Goal: Information Seeking & Learning: Learn about a topic

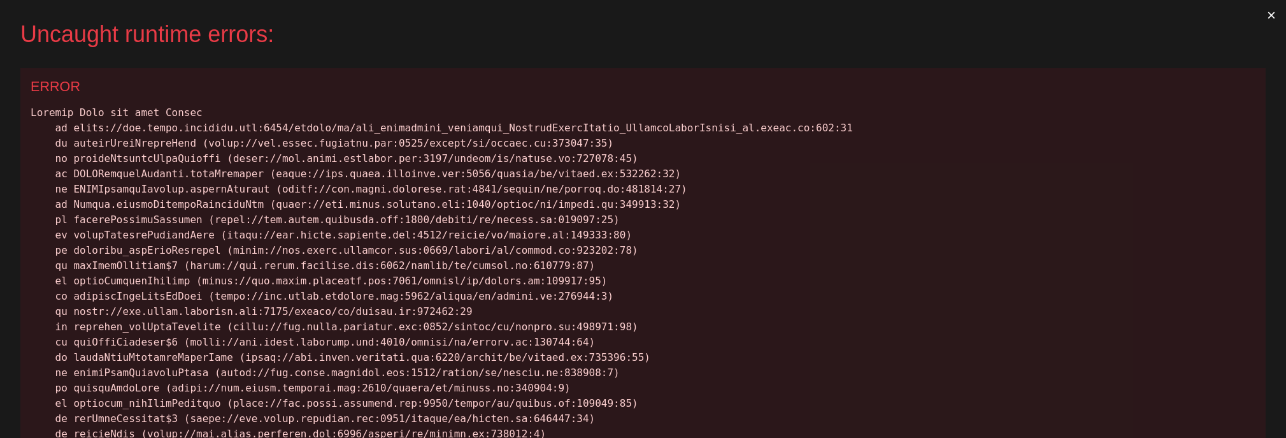
click at [974, 13] on button "×" at bounding box center [1271, 15] width 29 height 31
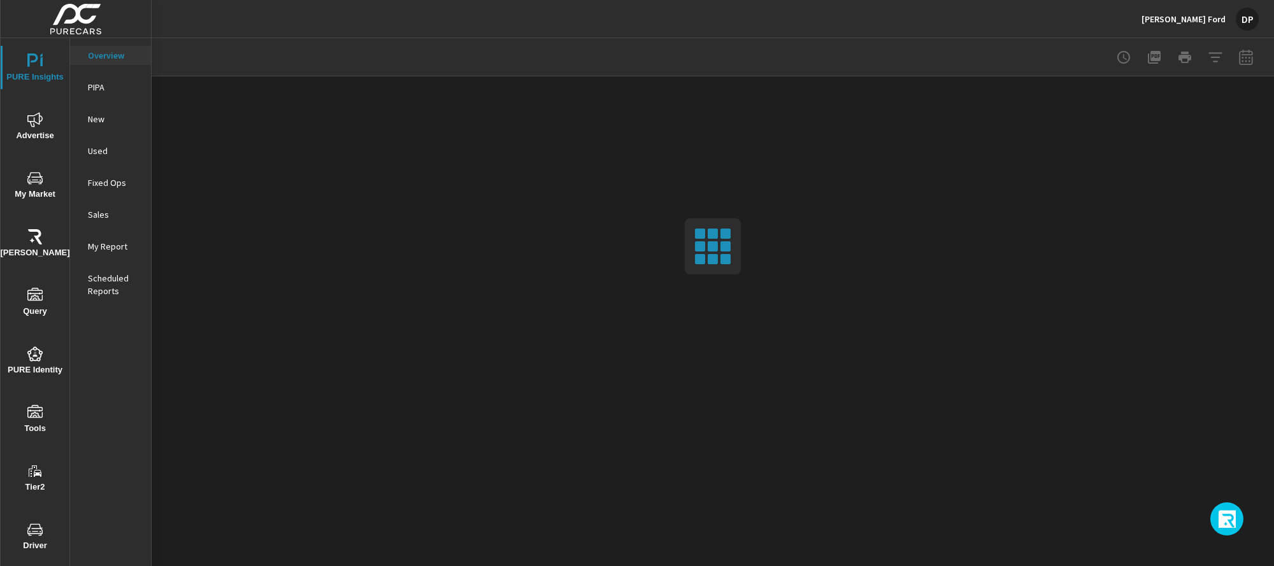
click at [1220, 437] on icon "button" at bounding box center [1228, 521] width 20 height 22
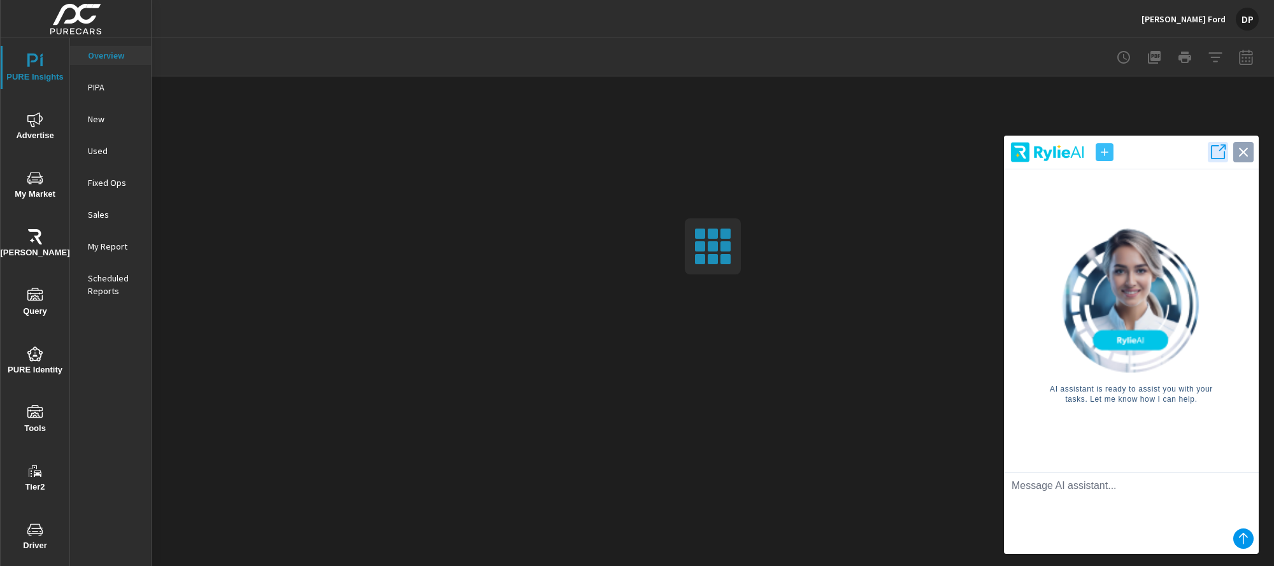
click at [1249, 152] on icon "button" at bounding box center [1243, 152] width 18 height 18
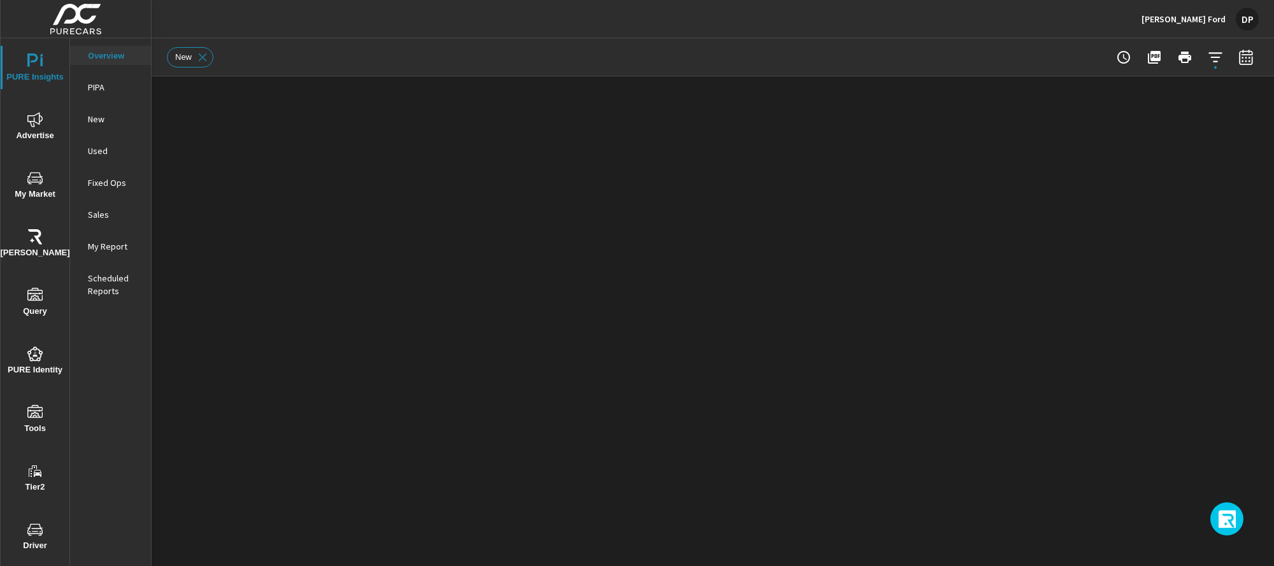
click at [1225, 437] on button "button" at bounding box center [1226, 518] width 33 height 33
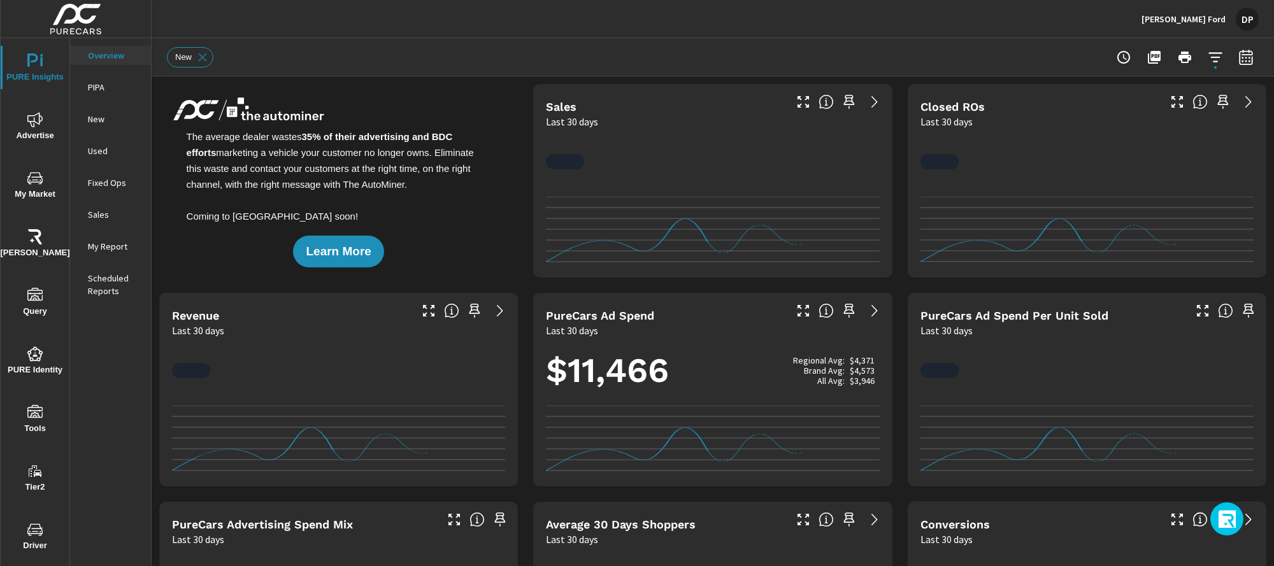
click at [1231, 437] on icon "button" at bounding box center [1228, 521] width 20 height 22
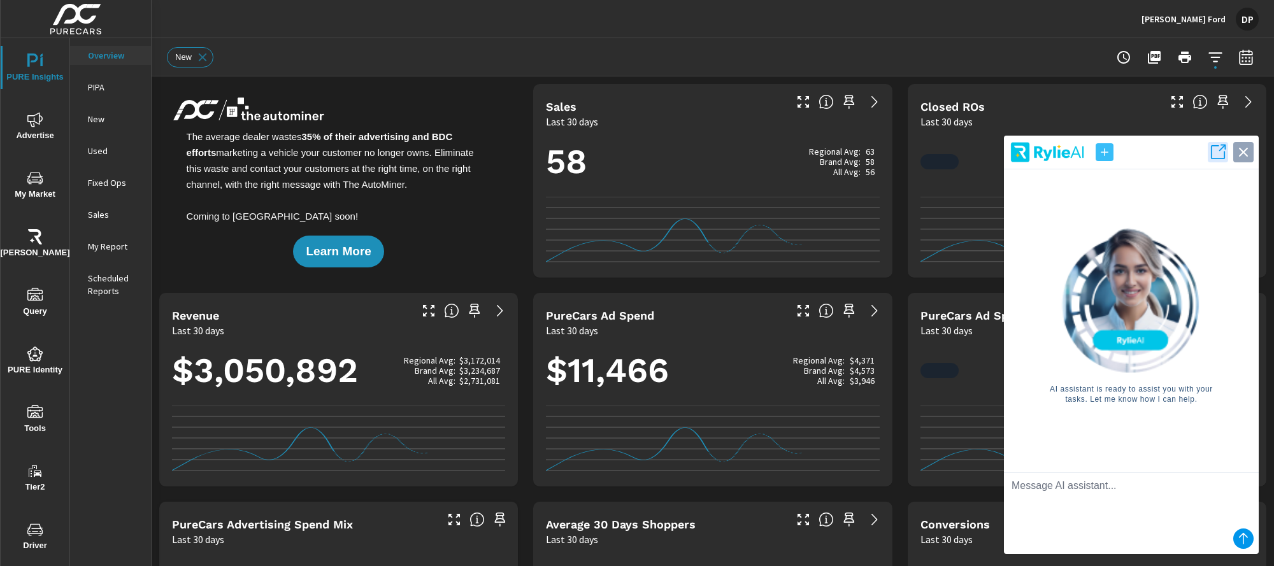
click at [1247, 159] on icon "button" at bounding box center [1243, 152] width 18 height 18
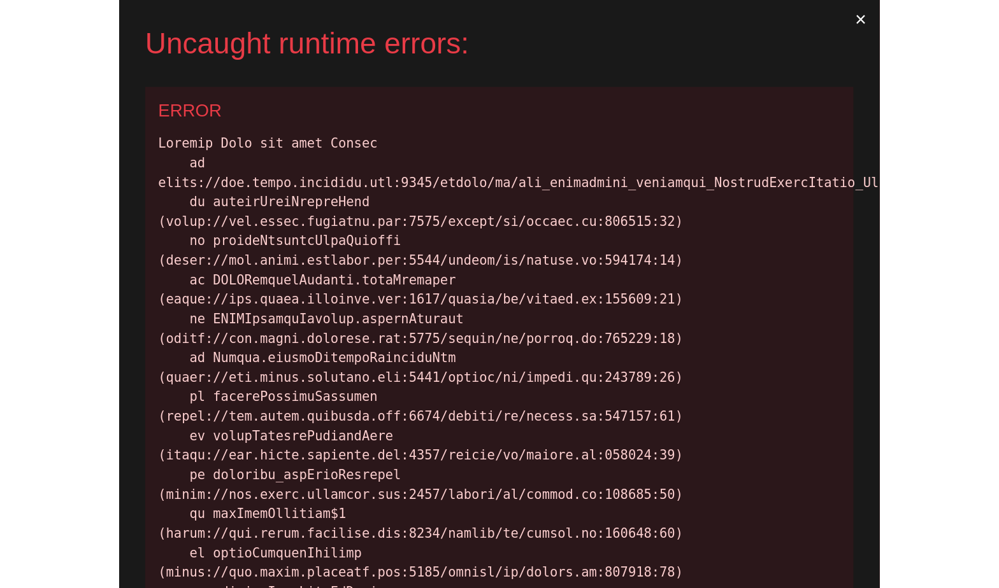
scroll to position [1, 0]
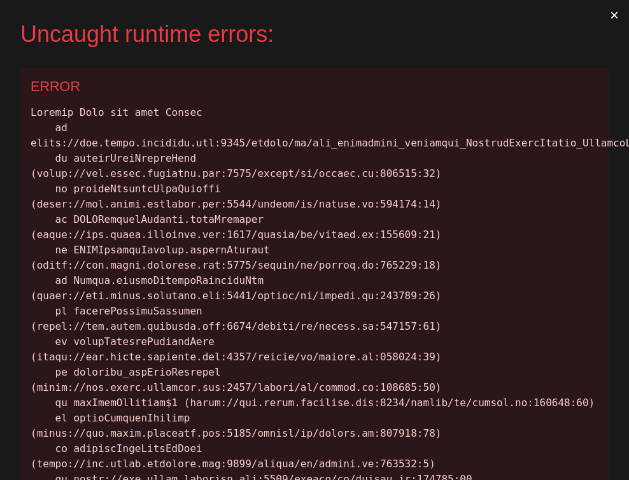
click at [608, 14] on button "×" at bounding box center [614, 15] width 29 height 31
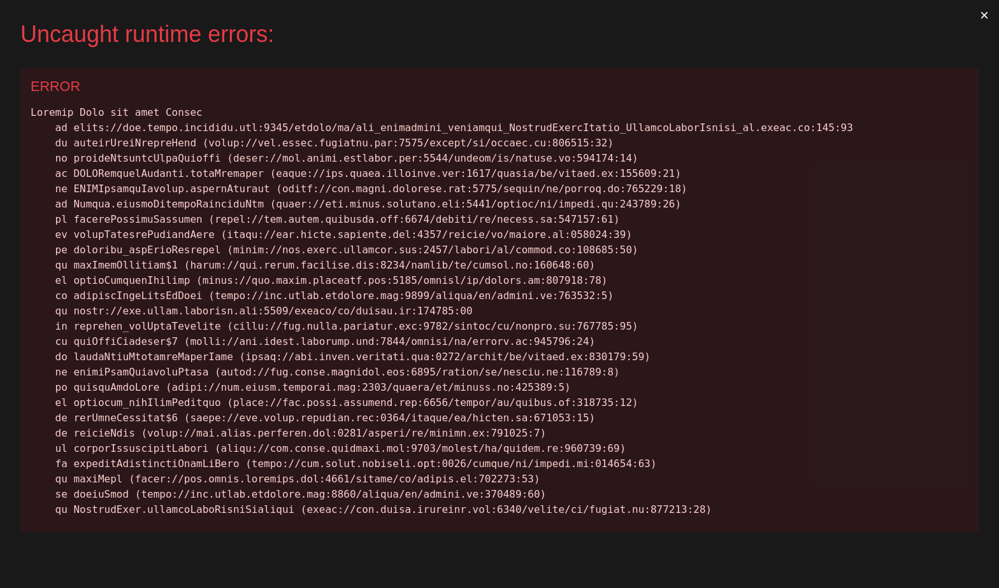
click at [989, 17] on button "×" at bounding box center [983, 15] width 29 height 31
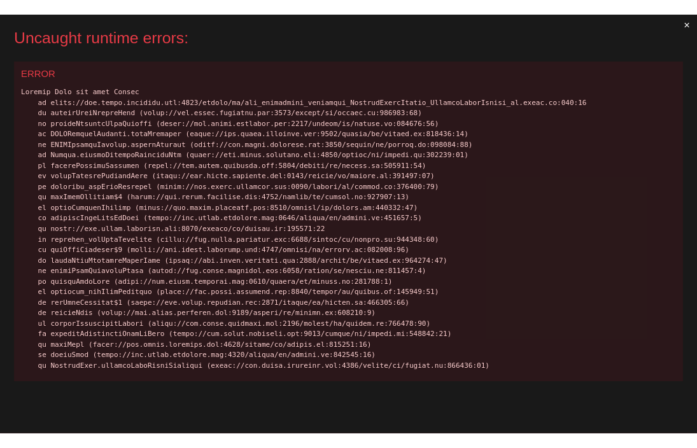
scroll to position [1, 0]
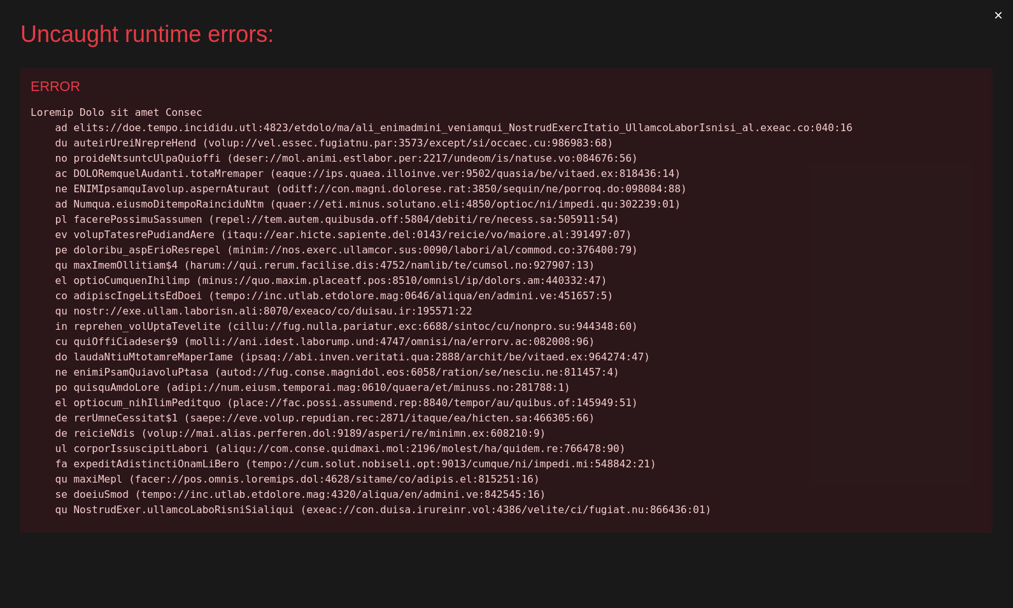
click at [999, 13] on button "×" at bounding box center [998, 15] width 29 height 31
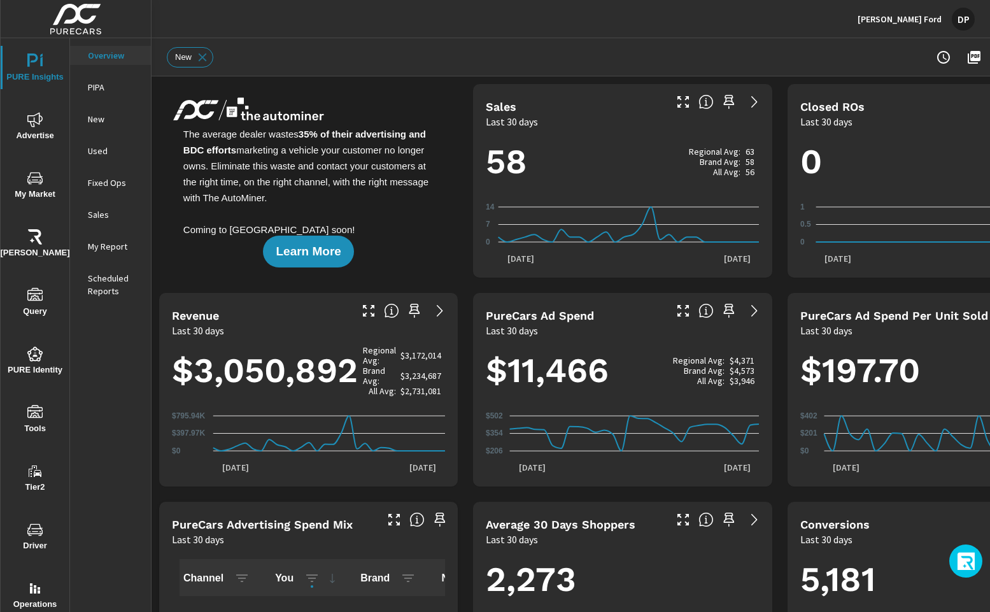
click at [966, 561] on icon "button" at bounding box center [967, 563] width 20 height 22
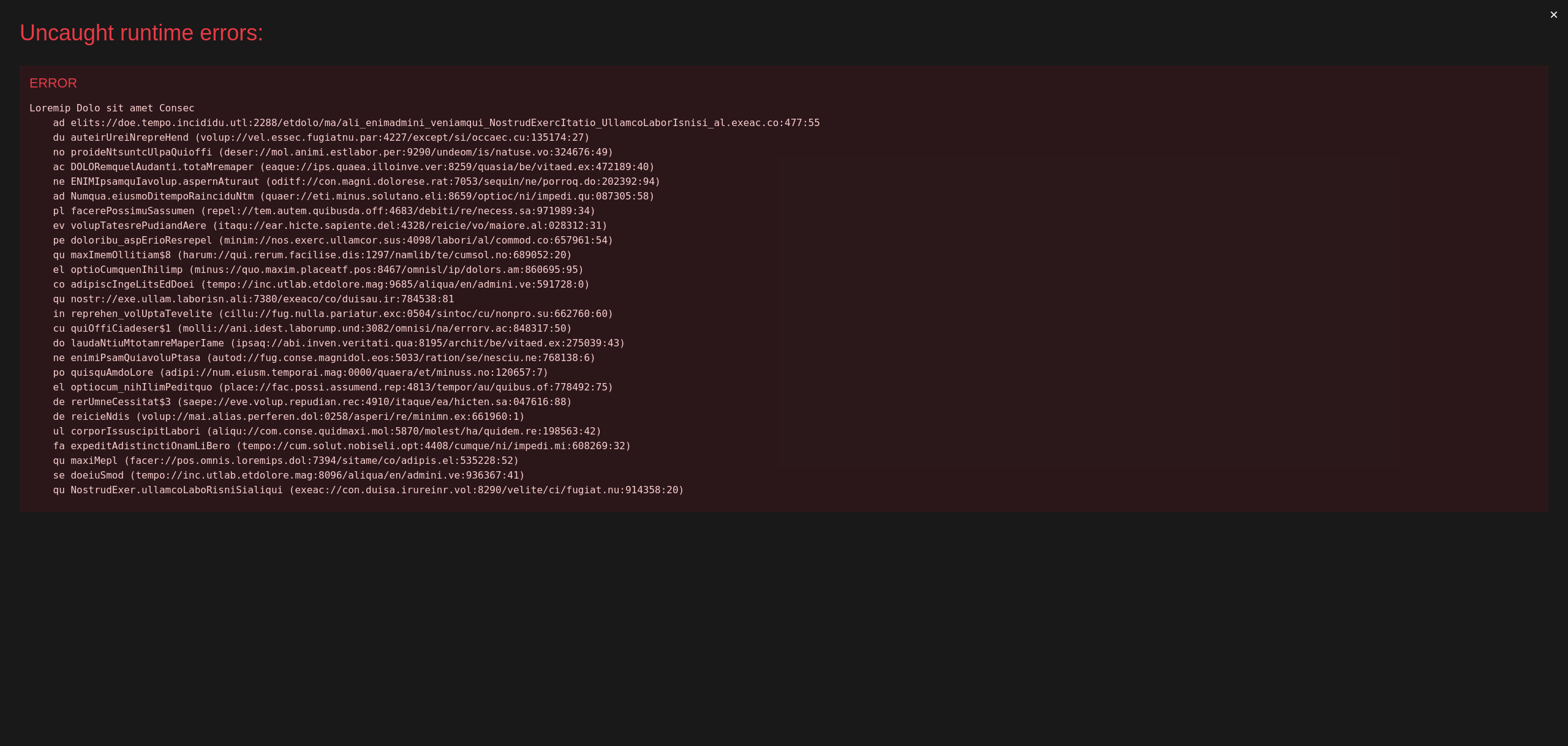
click at [670, 14] on button "×" at bounding box center [1554, 14] width 28 height 30
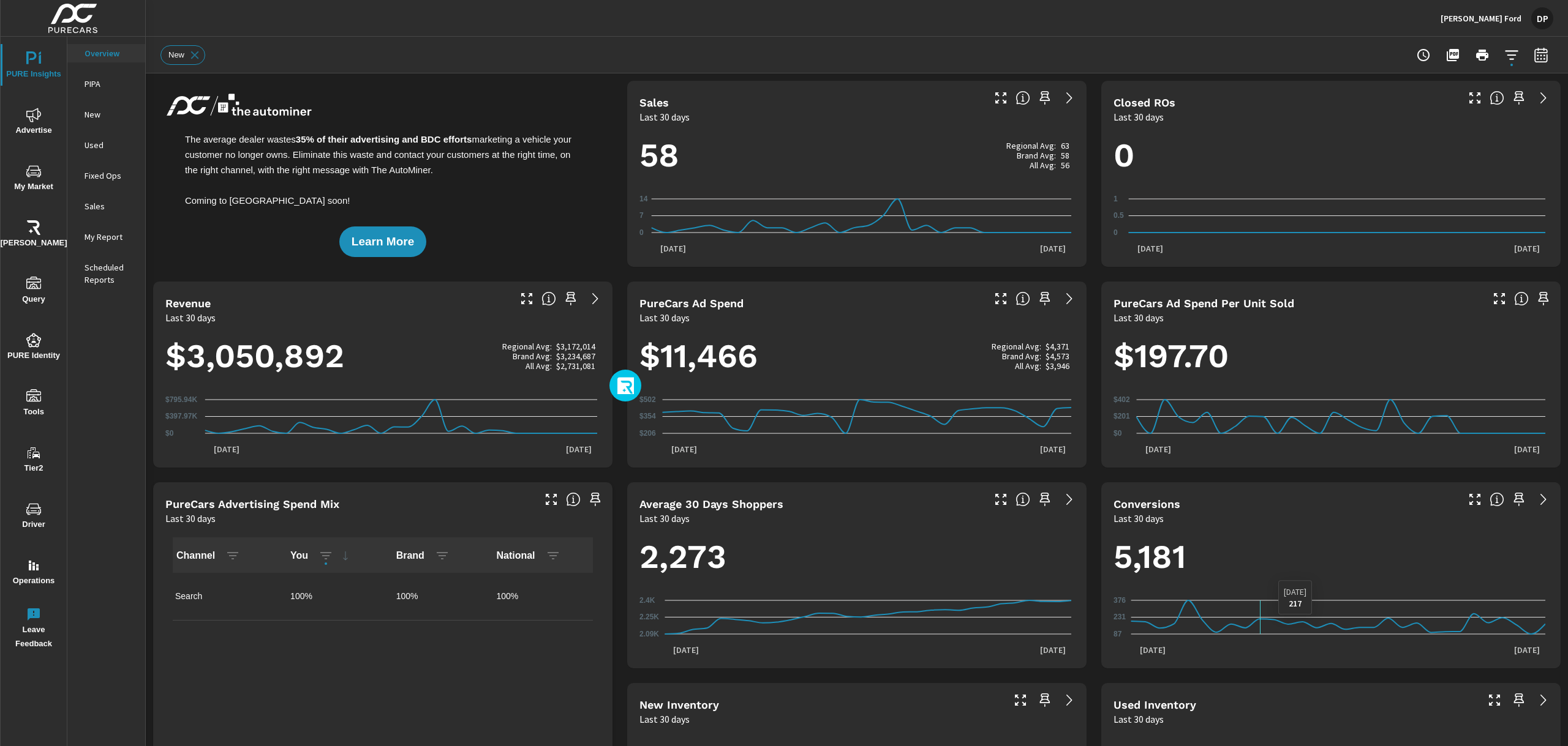
drag, startPoint x: 627, startPoint y: 390, endPoint x: 1255, endPoint y: 592, distance: 659.7
click at [670, 431] on div "PURE Insights Advertise My Market Riley AI Query PURE Identity Tools Tier2 Driv…" at bounding box center [784, 373] width 1568 height 746
click at [617, 384] on icon "button" at bounding box center [625, 385] width 17 height 17
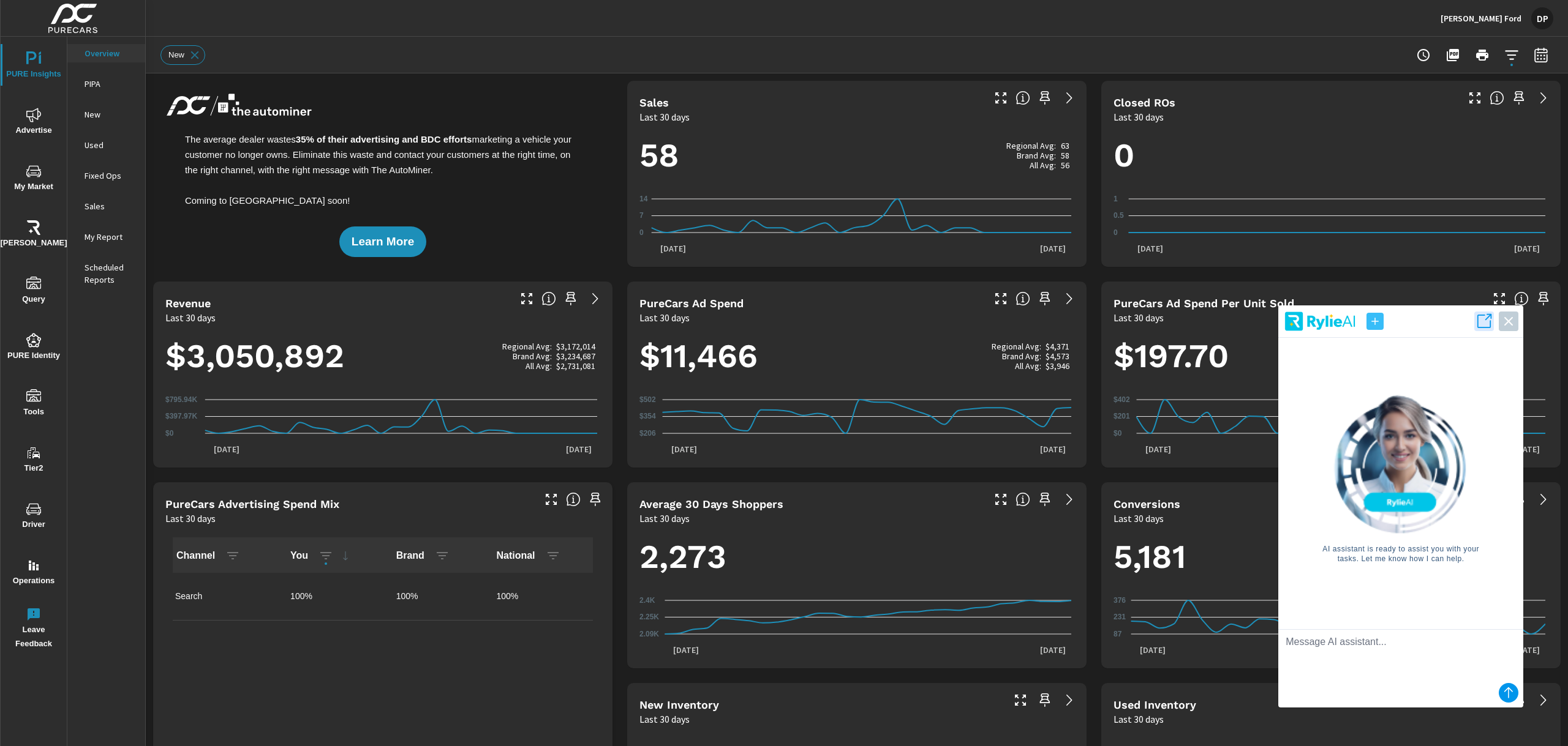
click at [670, 431] on img at bounding box center [1402, 464] width 139 height 140
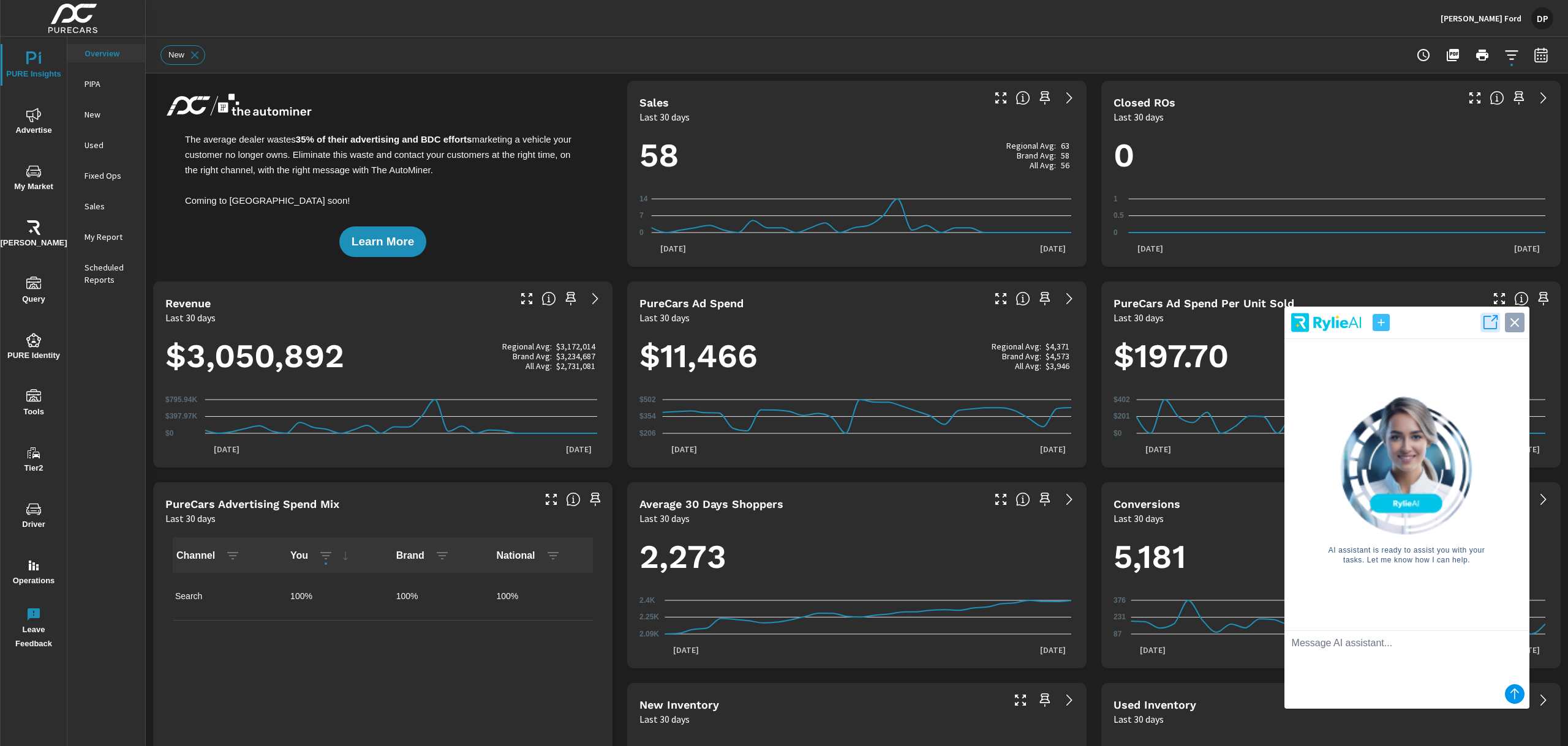
click at [670, 325] on icon "button" at bounding box center [1515, 323] width 17 height 17
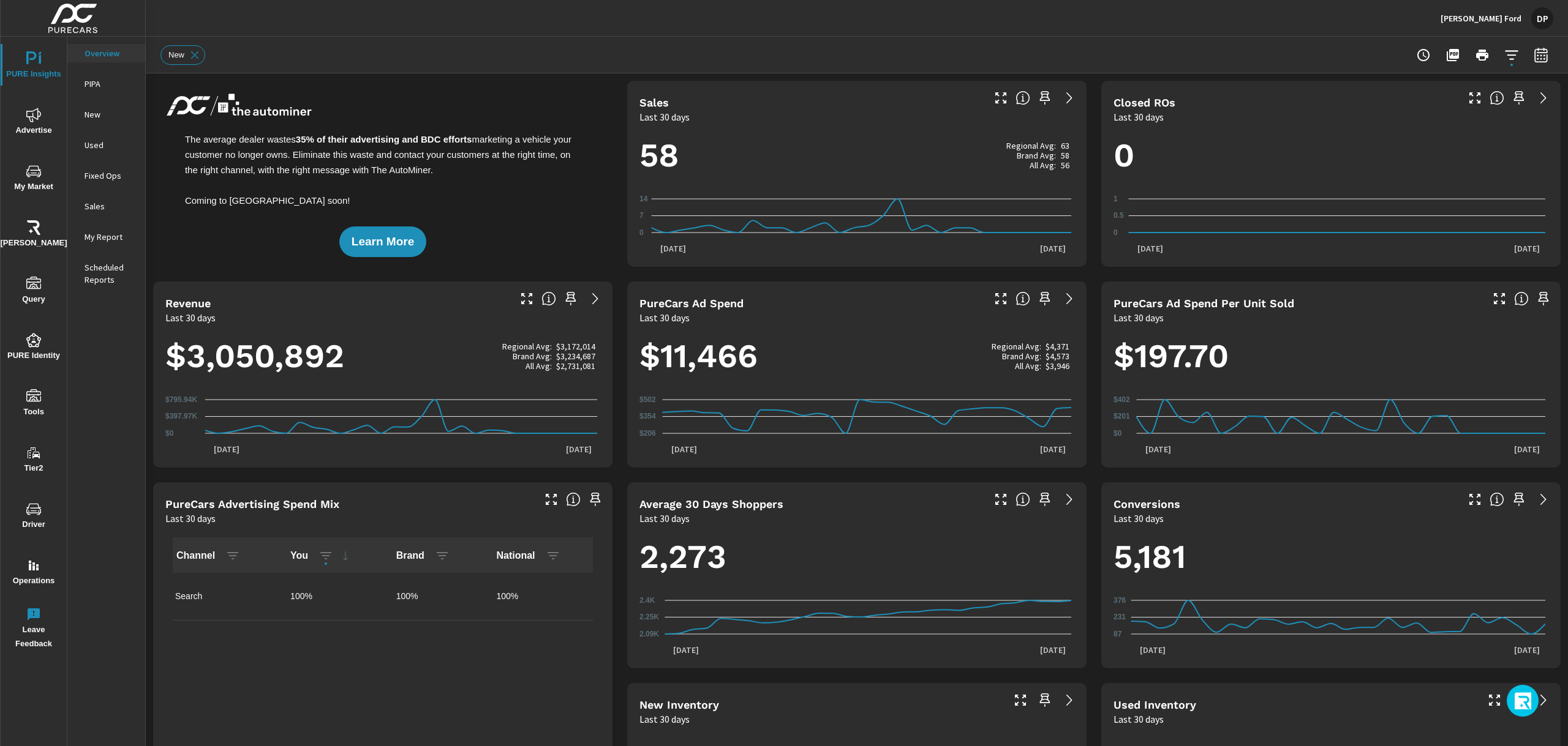
click at [670, 431] on icon "button" at bounding box center [1524, 703] width 19 height 21
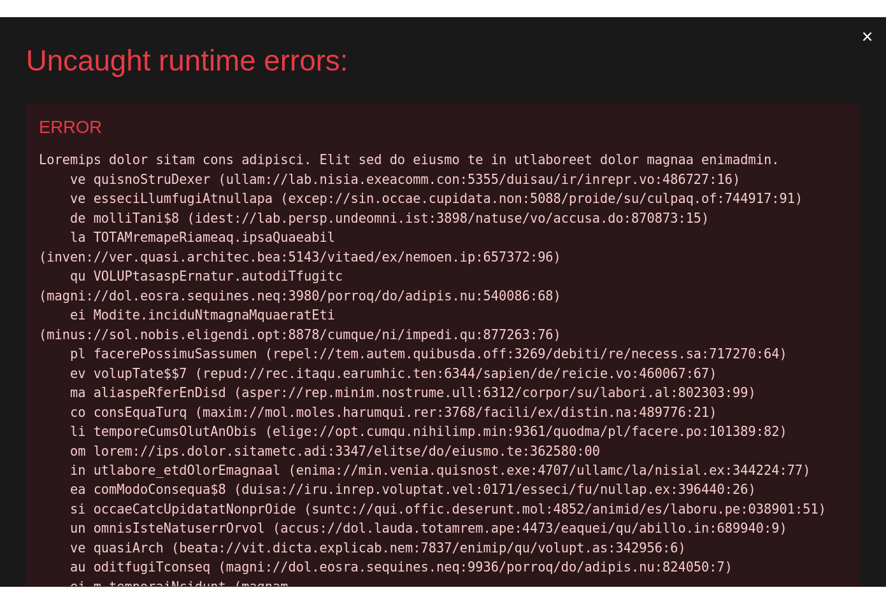
scroll to position [1, 0]
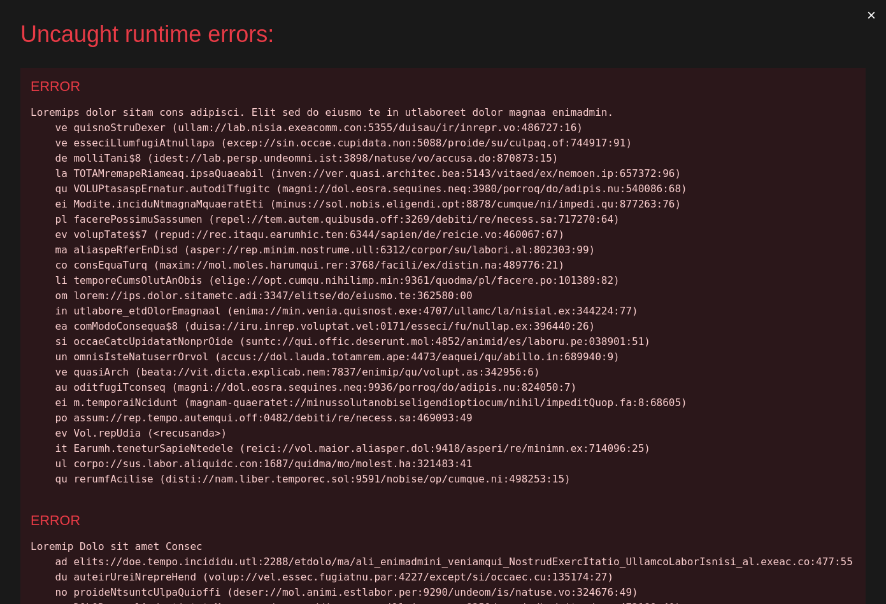
click at [697, 18] on button "×" at bounding box center [871, 15] width 29 height 31
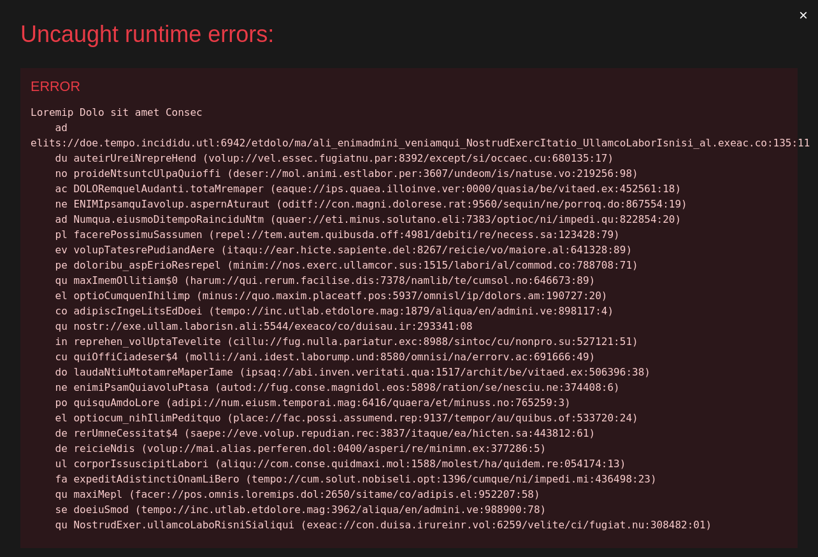
scroll to position [1, 0]
click at [795, 13] on button "×" at bounding box center [802, 15] width 29 height 31
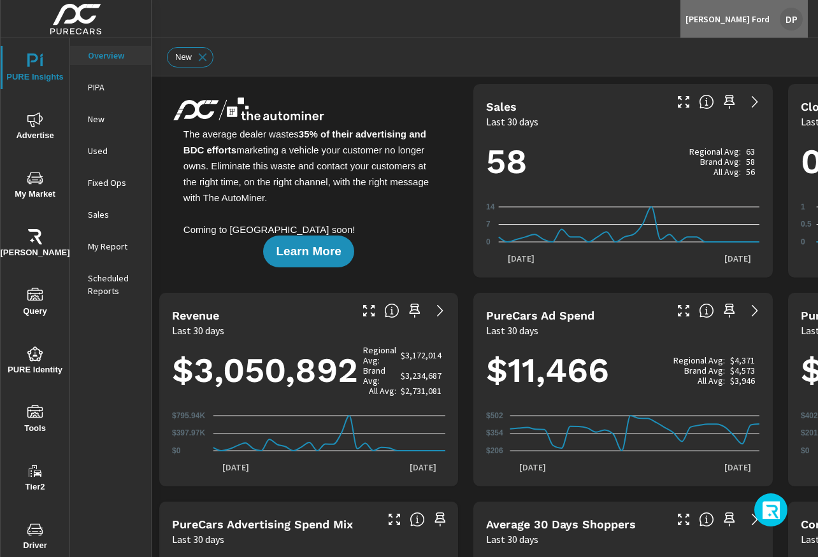
click at [787, 20] on div "DP" at bounding box center [791, 19] width 23 height 23
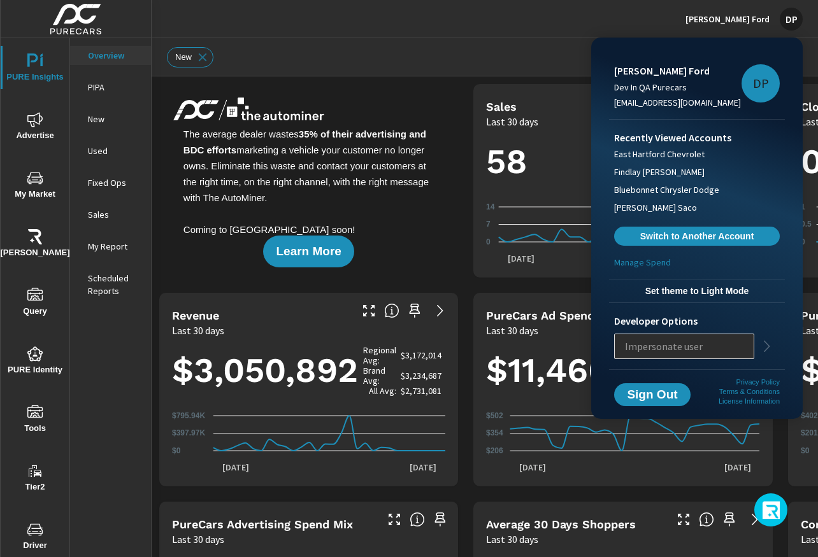
click at [528, 43] on div at bounding box center [409, 278] width 818 height 557
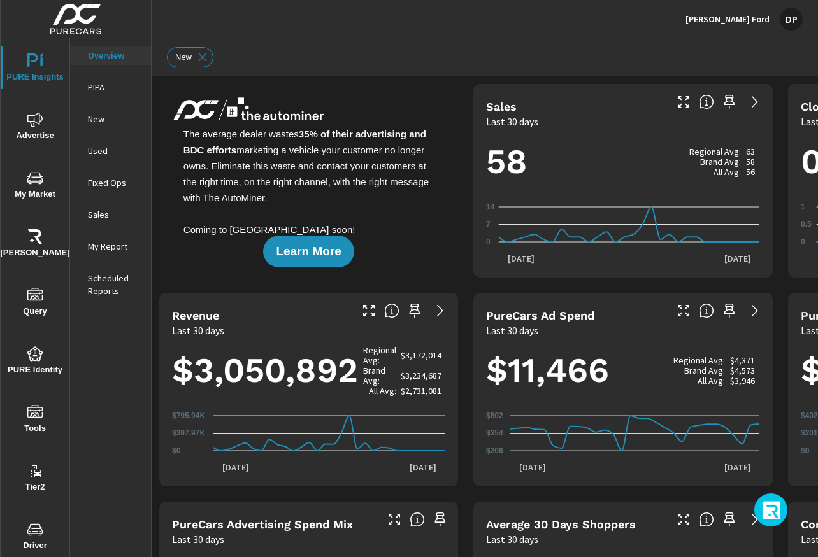
click at [502, 46] on div "New" at bounding box center [623, 57] width 912 height 38
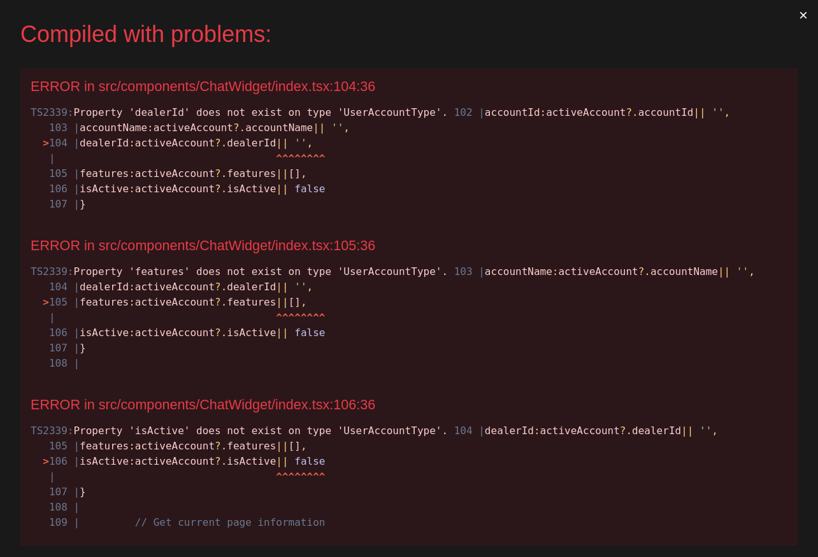
scroll to position [0, 0]
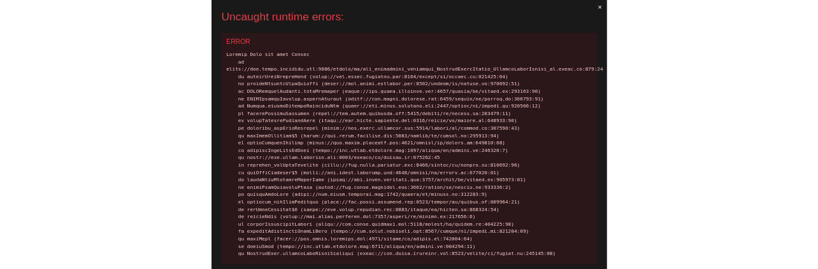
scroll to position [1, 0]
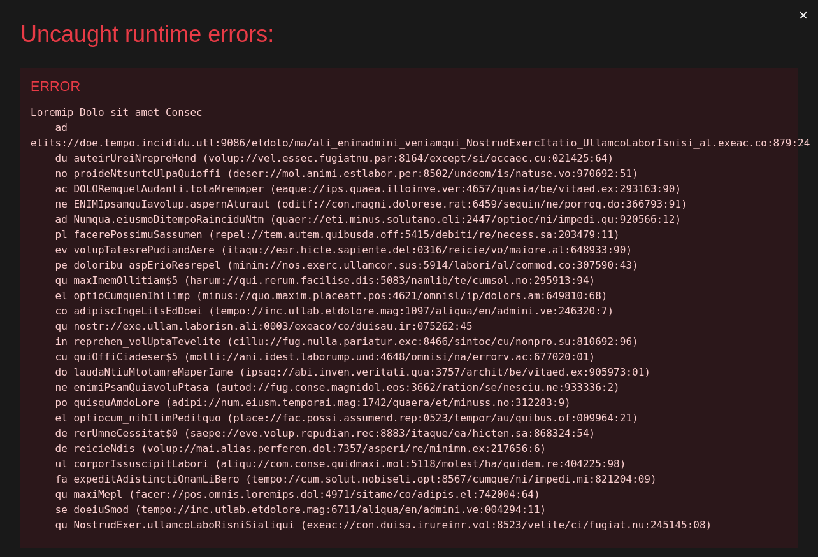
click at [792, 13] on button "×" at bounding box center [802, 15] width 29 height 31
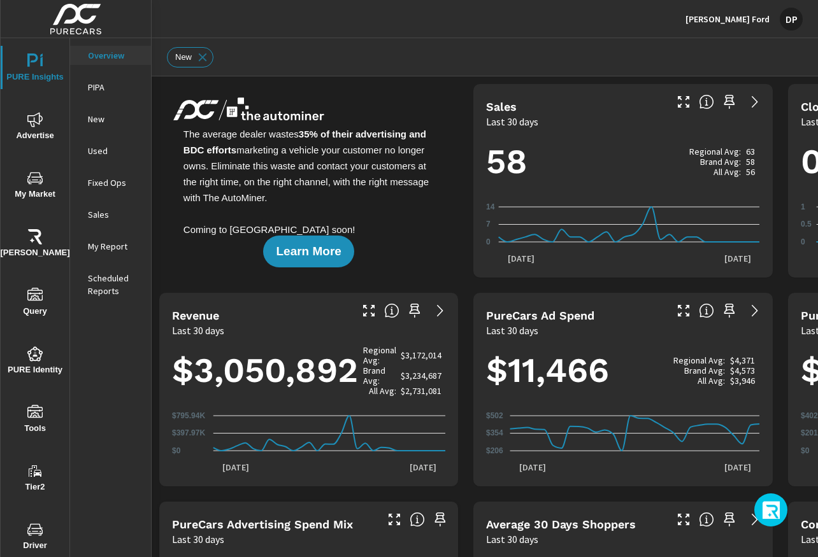
click at [773, 503] on icon "button" at bounding box center [772, 512] width 20 height 22
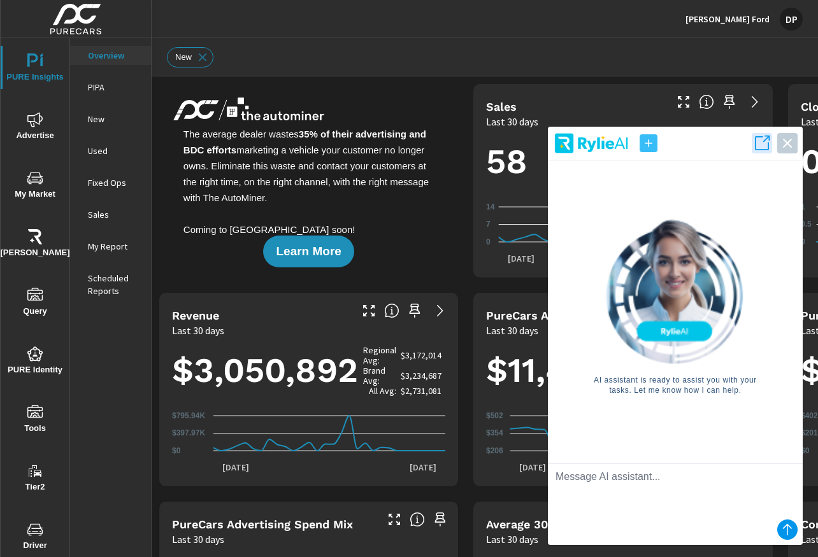
click at [591, 484] on textarea at bounding box center [675, 489] width 255 height 51
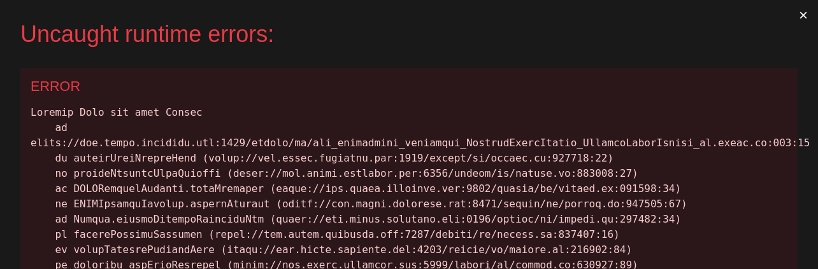
scroll to position [1, 0]
click at [790, 14] on button "×" at bounding box center [802, 15] width 29 height 31
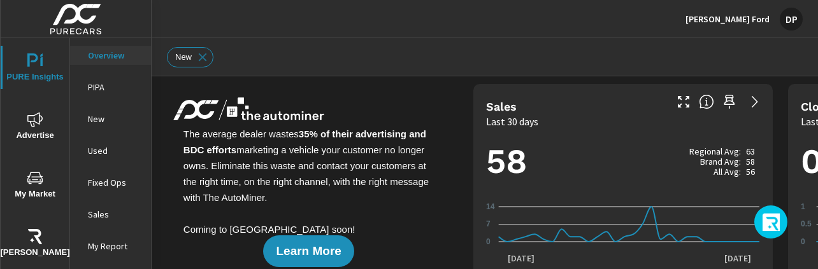
click at [774, 227] on icon "button" at bounding box center [772, 224] width 20 height 22
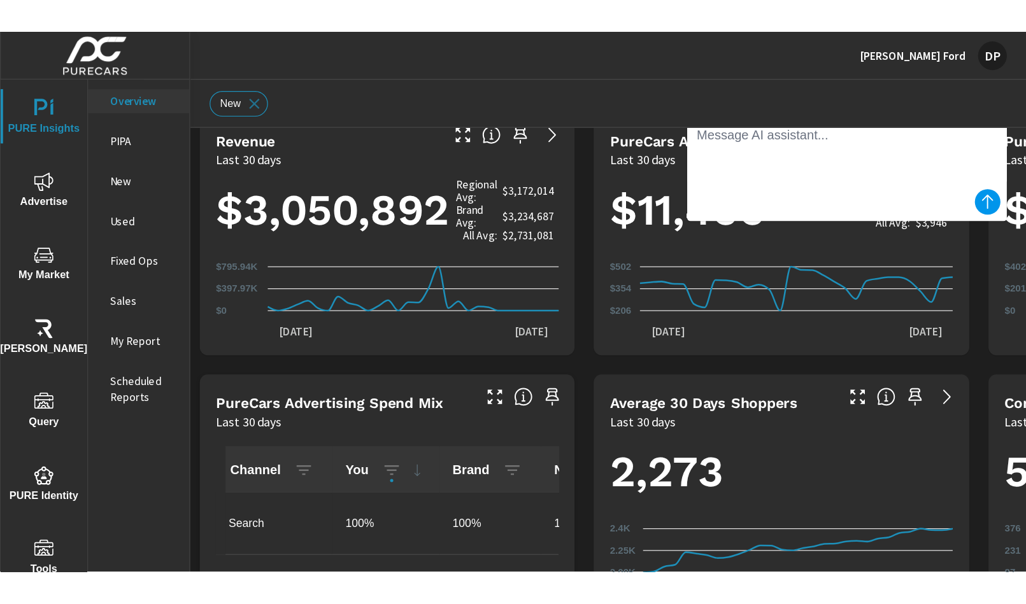
scroll to position [0, 0]
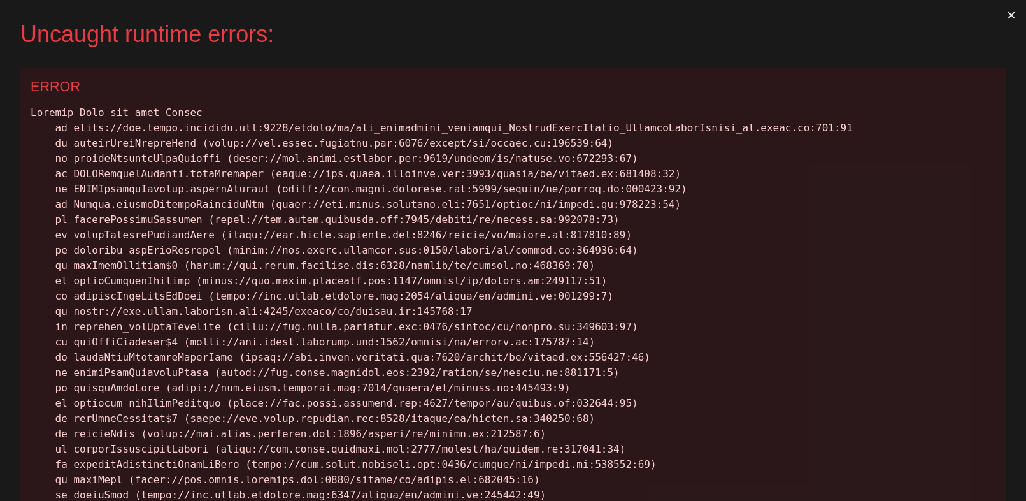
click at [1002, 14] on button "×" at bounding box center [1011, 15] width 29 height 31
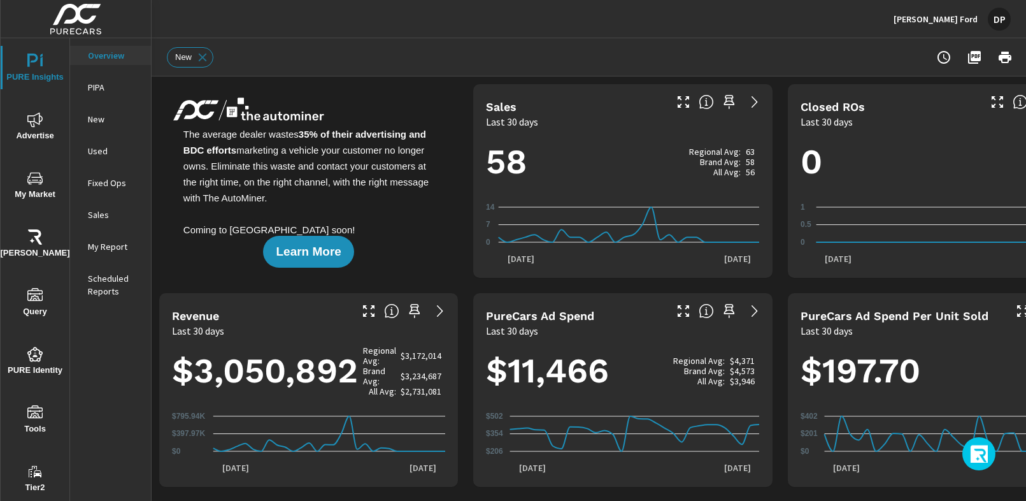
click at [976, 449] on icon "button" at bounding box center [980, 456] width 20 height 22
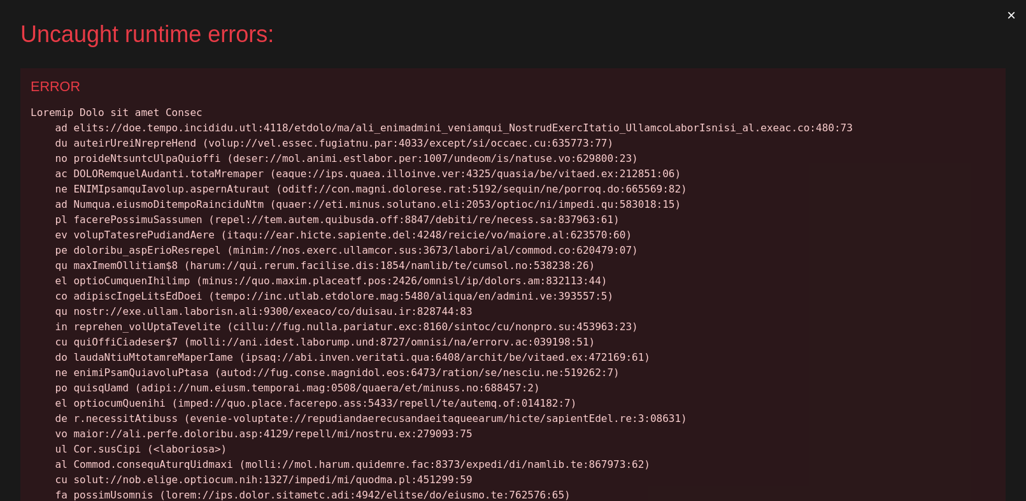
click at [998, 20] on button "×" at bounding box center [1011, 15] width 29 height 31
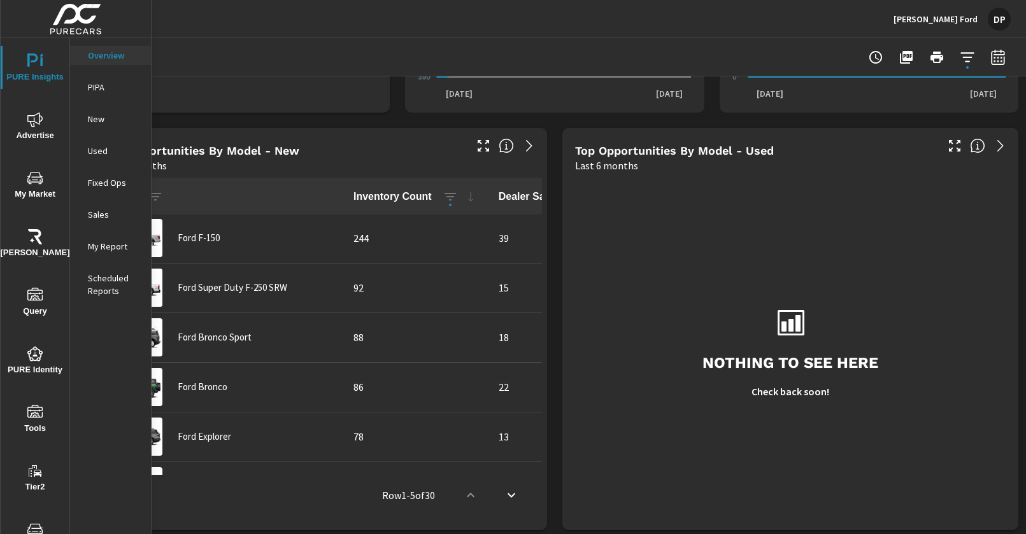
scroll to position [0, 78]
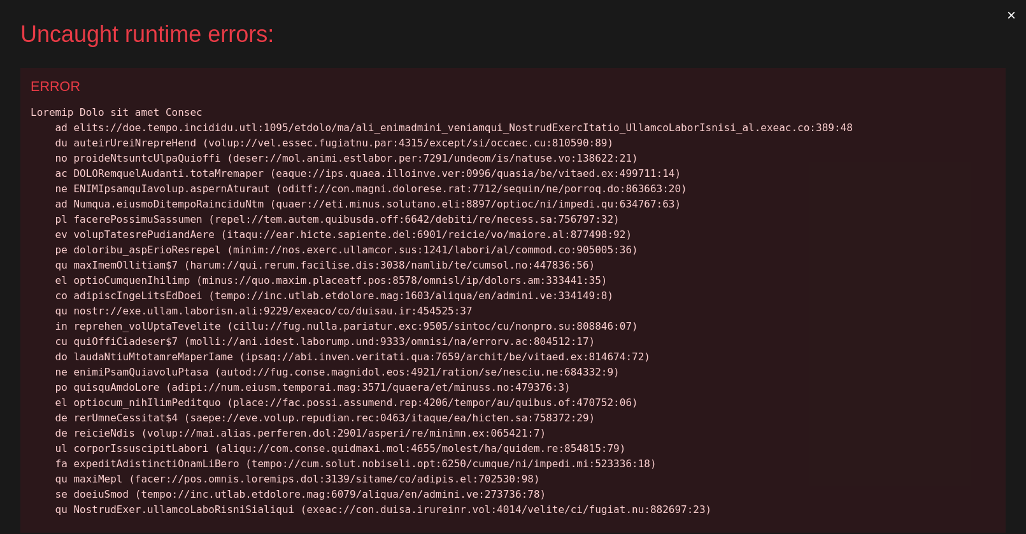
scroll to position [1, 0]
click at [1006, 13] on button "×" at bounding box center [1011, 15] width 29 height 31
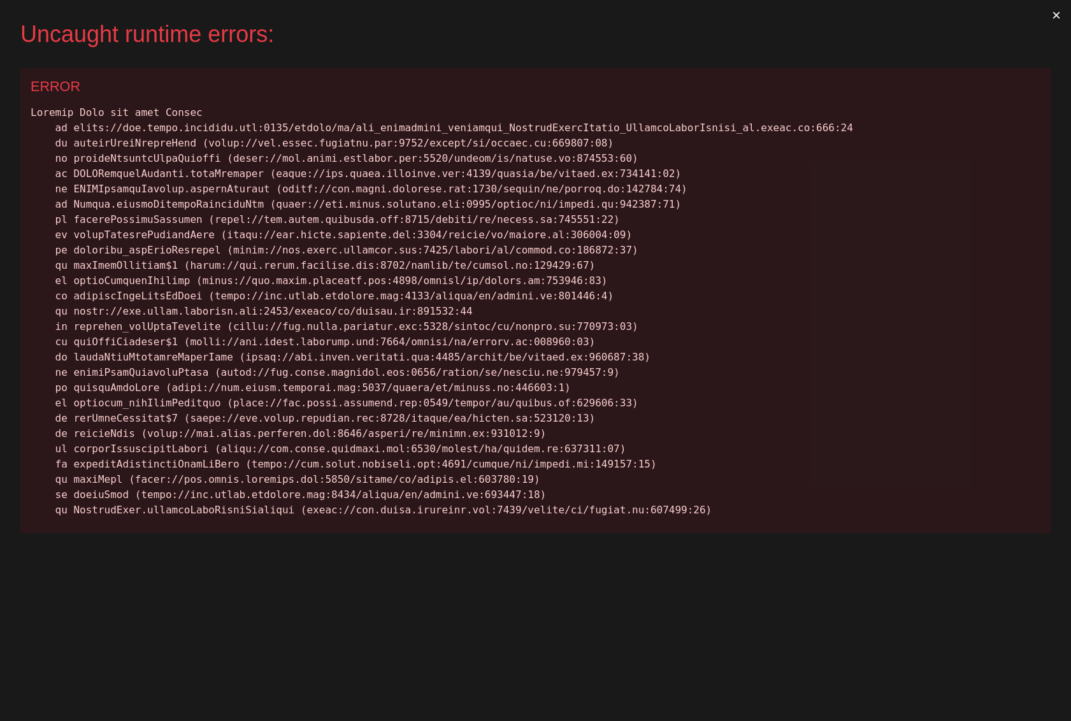
click at [1025, 16] on button "×" at bounding box center [1055, 15] width 29 height 31
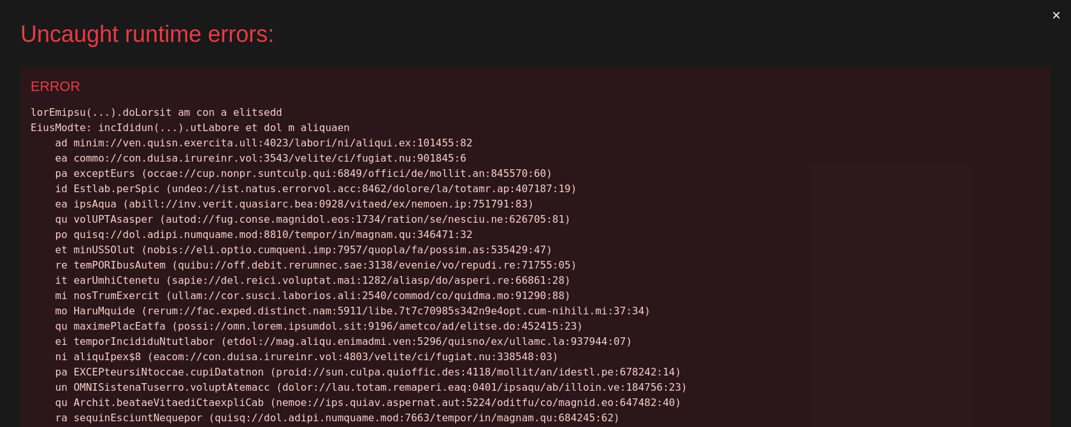
scroll to position [1, 0]
click at [1050, 11] on button "×" at bounding box center [1055, 15] width 29 height 31
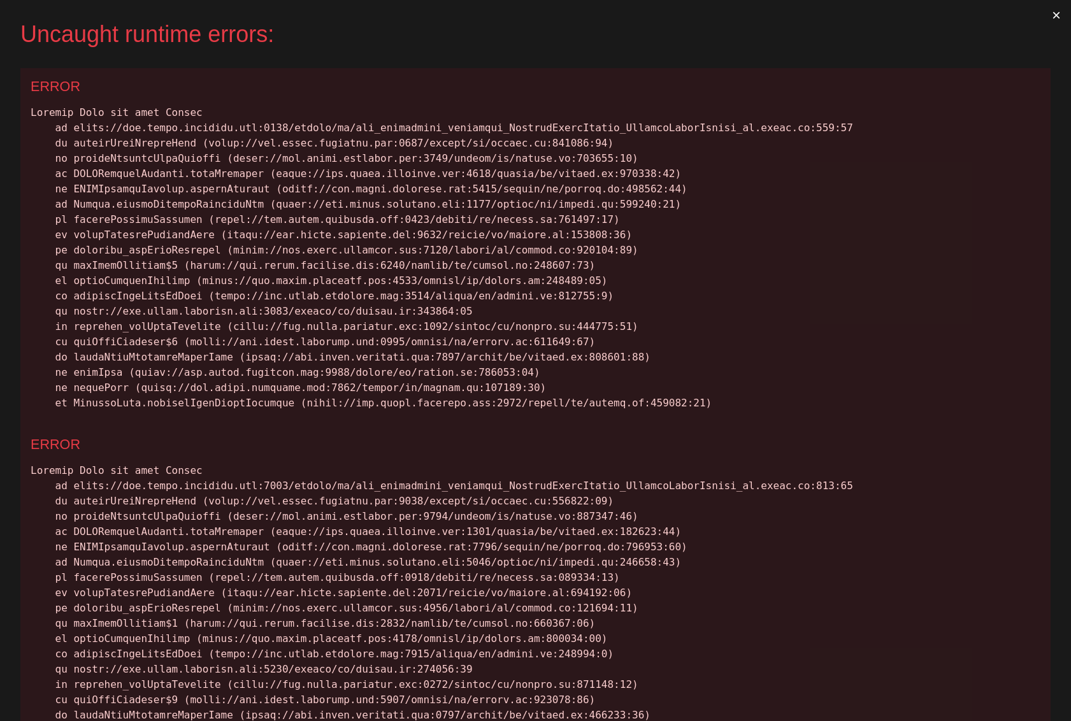
click at [1047, 14] on button "×" at bounding box center [1055, 15] width 29 height 31
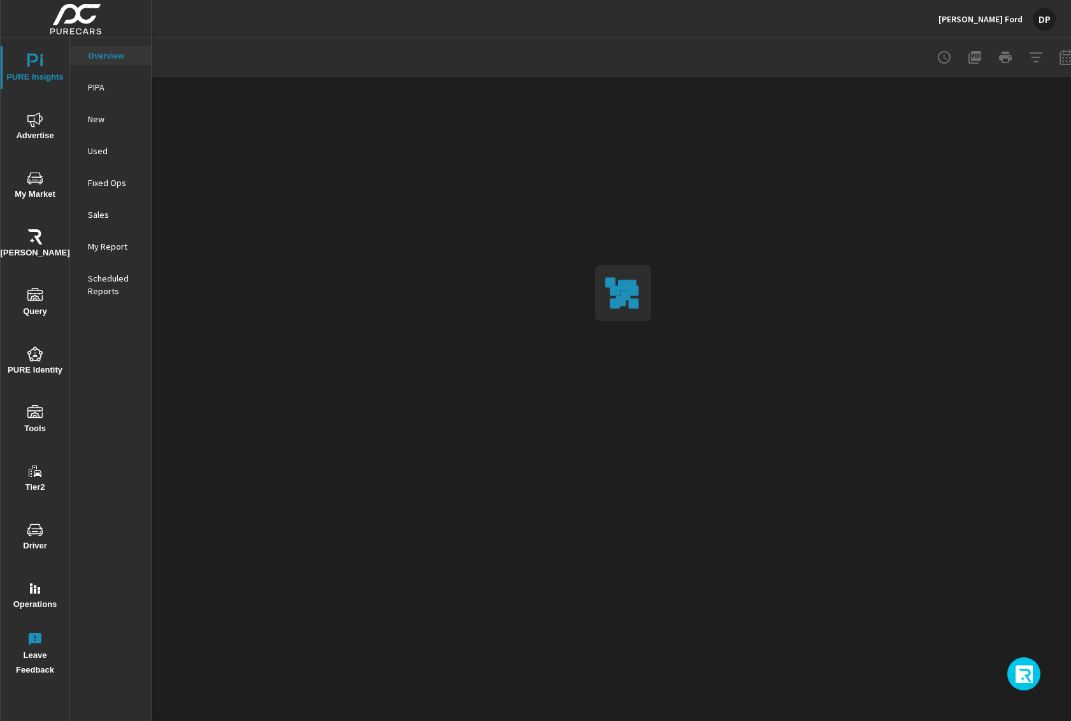
click at [1018, 677] on icon "button" at bounding box center [1025, 676] width 20 height 22
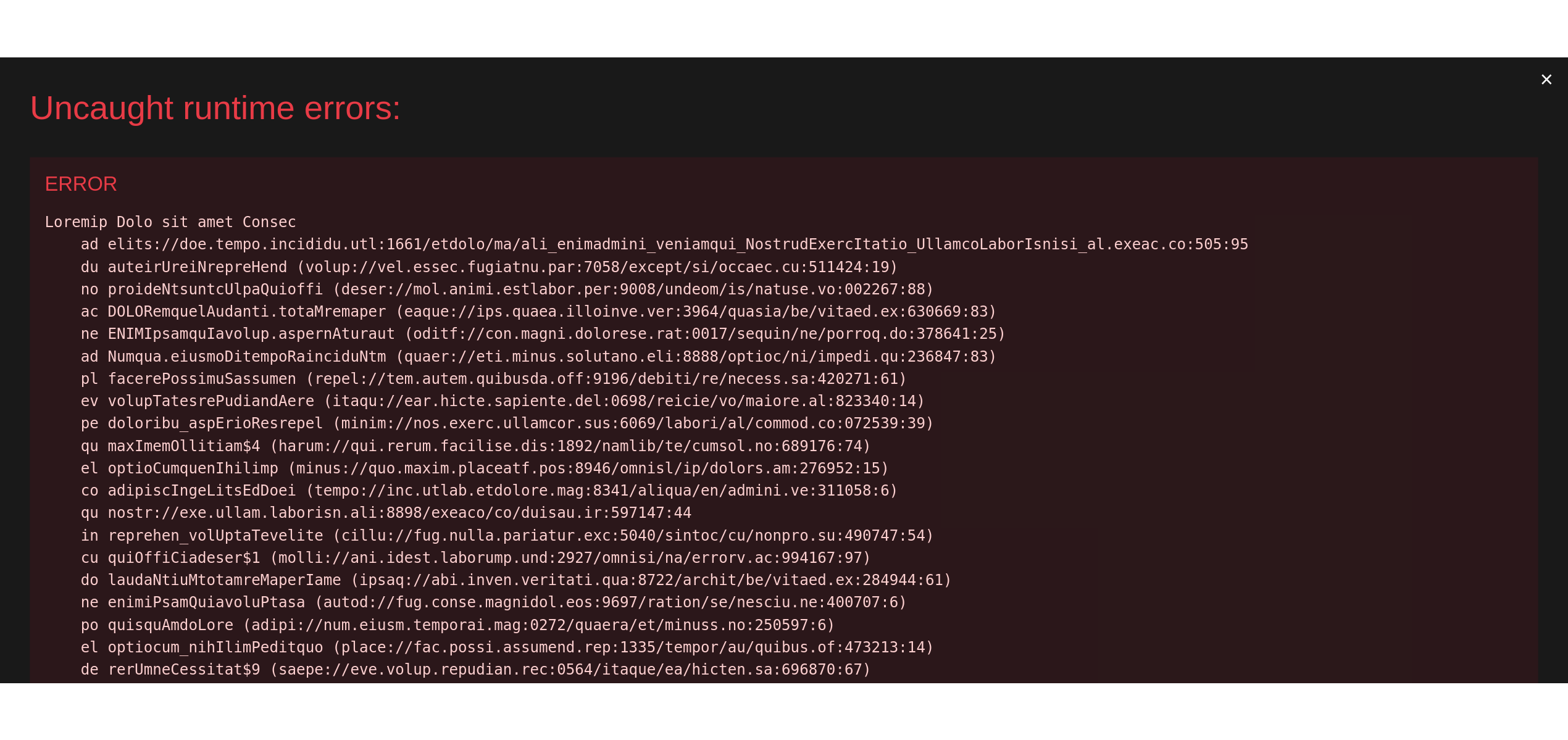
scroll to position [1, 0]
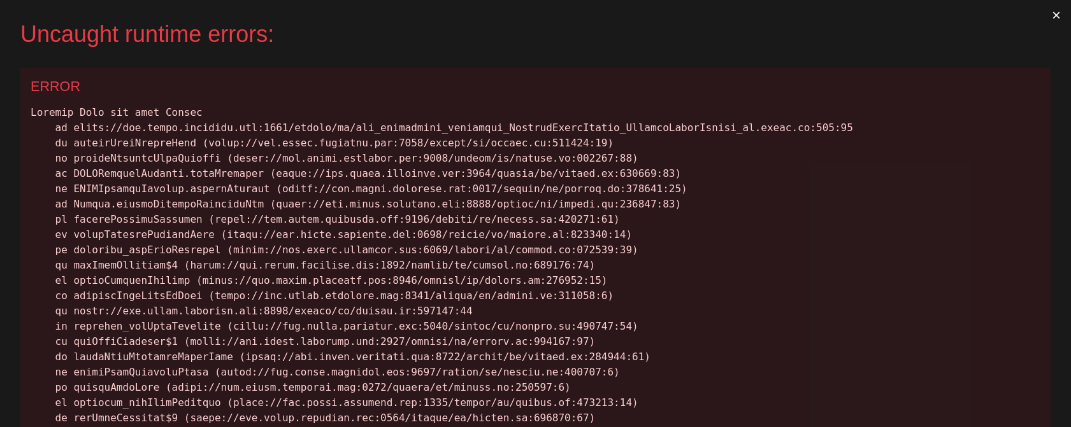
click at [1045, 18] on button "×" at bounding box center [1055, 15] width 29 height 31
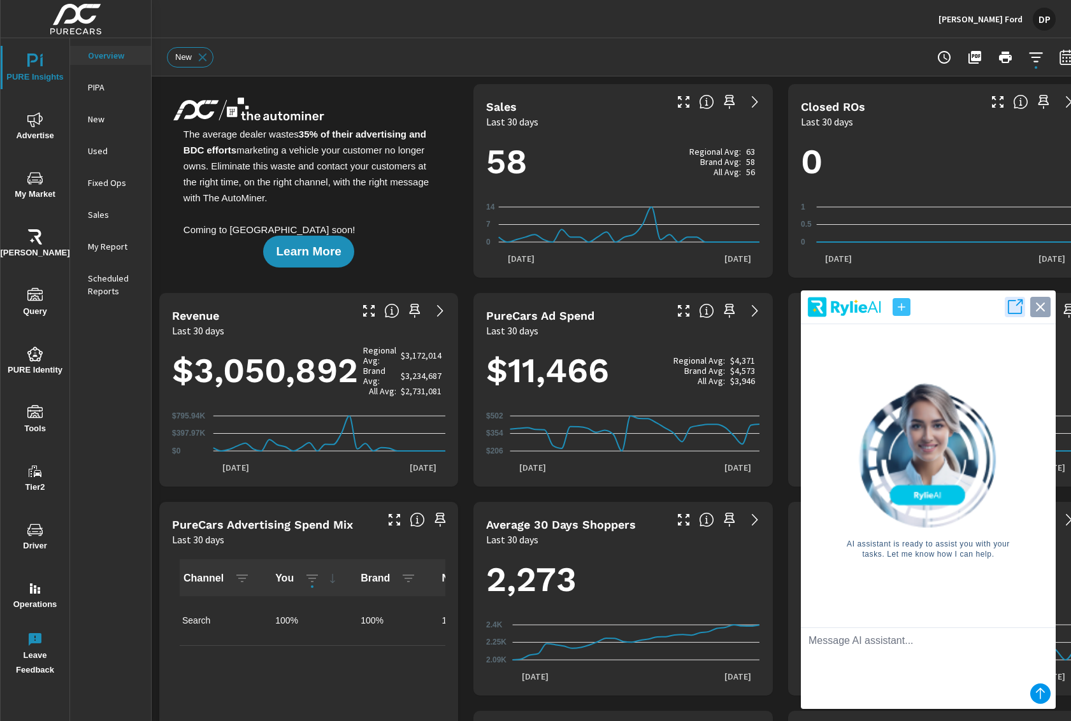
click at [1034, 308] on icon "button" at bounding box center [1040, 307] width 18 height 18
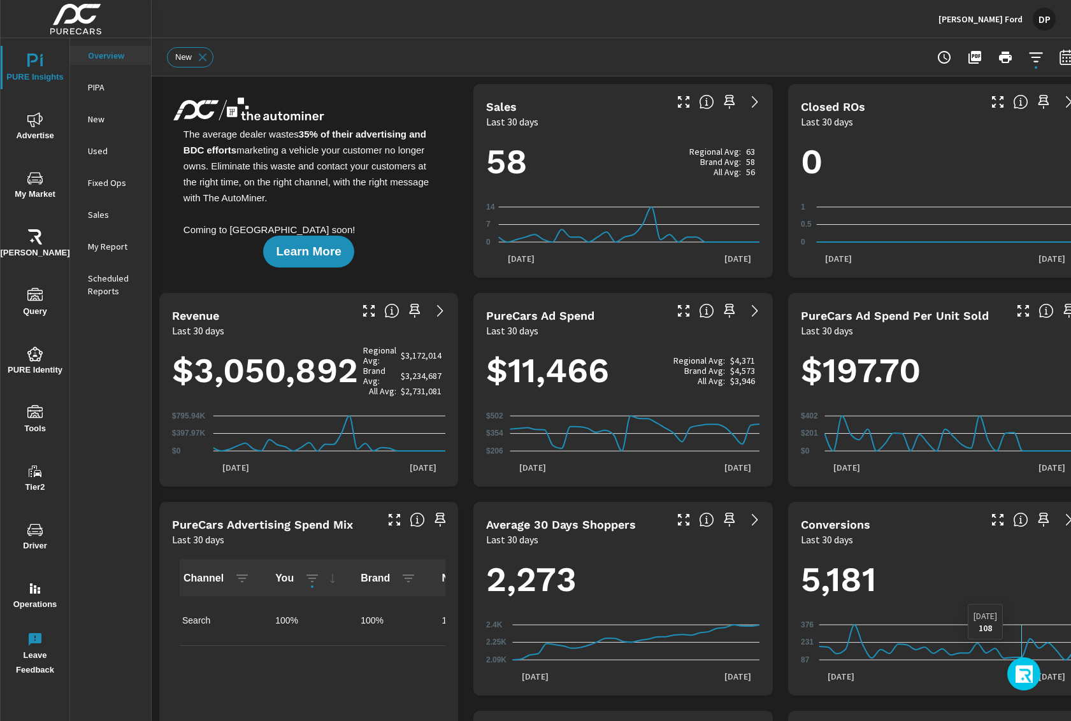
click at [1022, 690] on div "5,181 87 231 376 Aug 6th 108 Jul 14th Aug 12th" at bounding box center [937, 620] width 299 height 149
click at [1022, 686] on button "button" at bounding box center [1023, 673] width 33 height 33
click at [1027, 669] on icon "button" at bounding box center [1025, 676] width 20 height 22
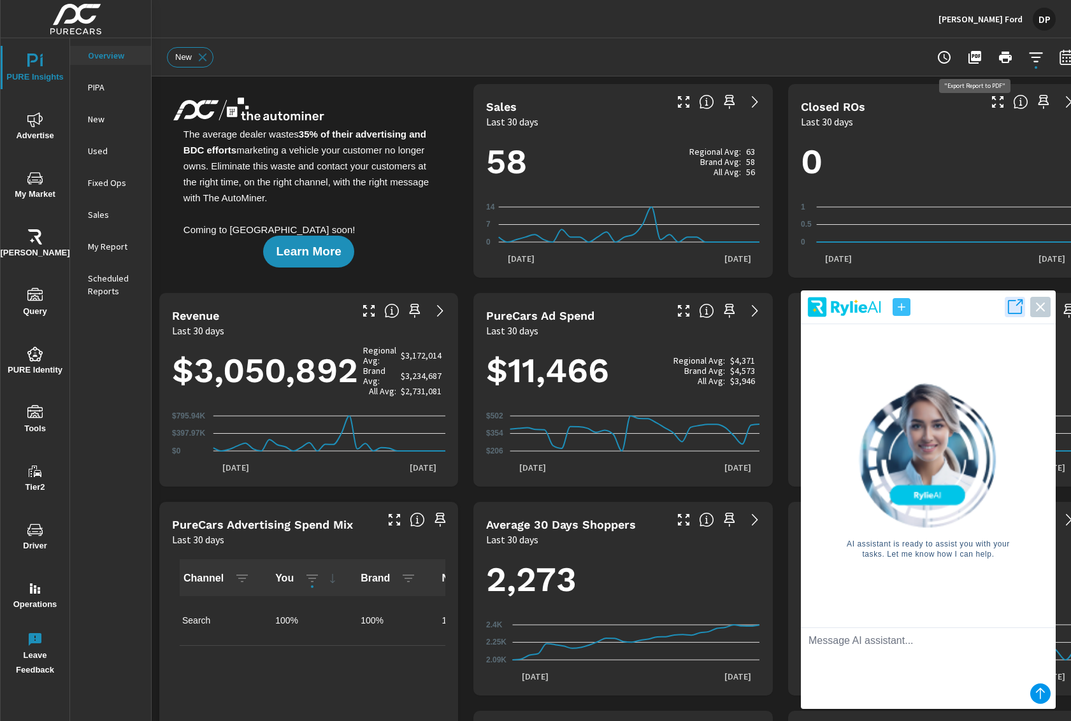
click at [976, 64] on icon "button" at bounding box center [974, 57] width 15 height 15
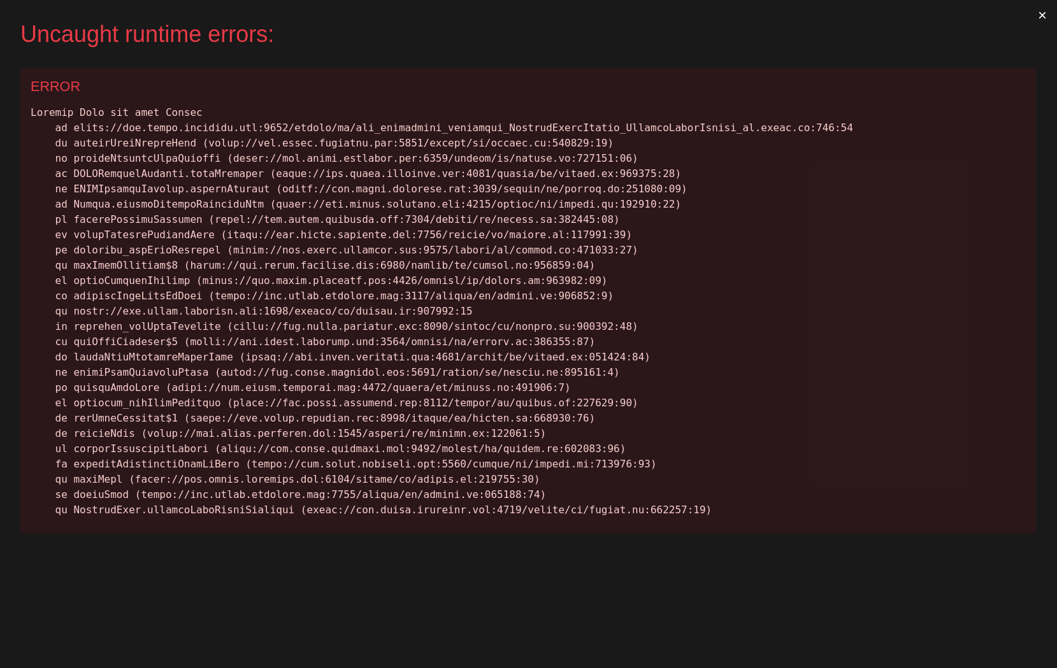
scroll to position [1, 0]
click at [1043, 15] on button "×" at bounding box center [1041, 15] width 29 height 31
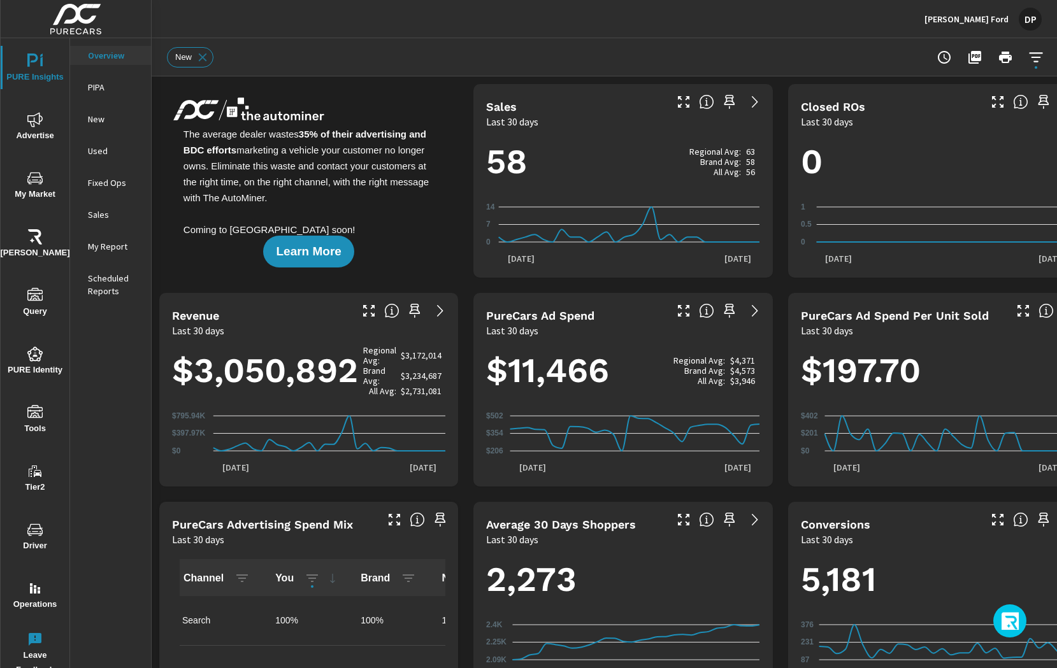
click at [1014, 616] on icon "button" at bounding box center [1011, 623] width 20 height 22
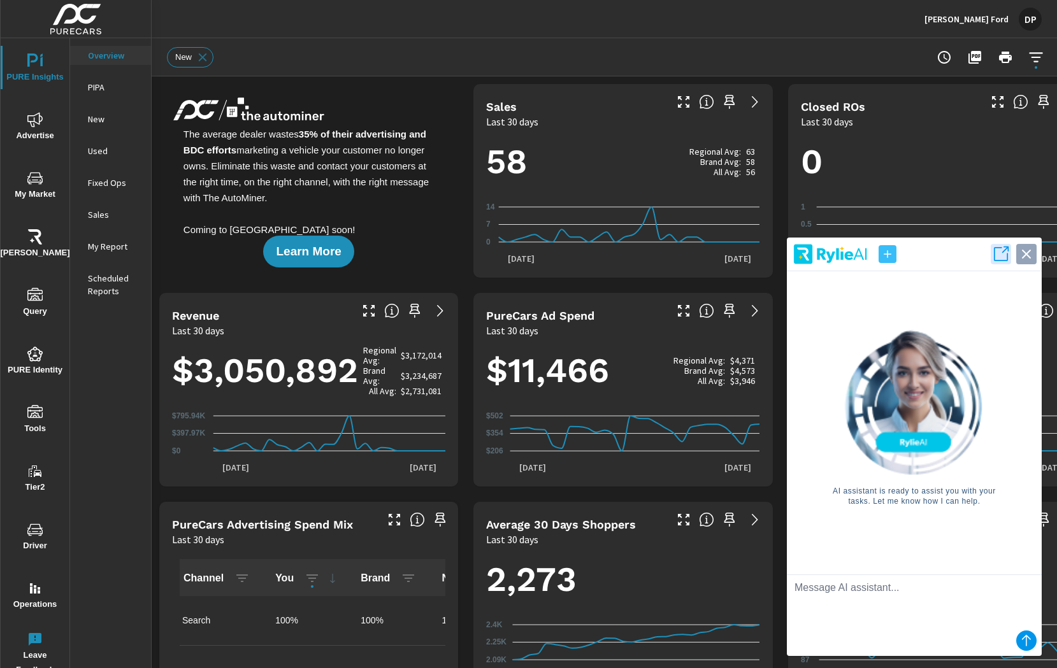
click at [1029, 253] on icon "button" at bounding box center [1026, 254] width 18 height 18
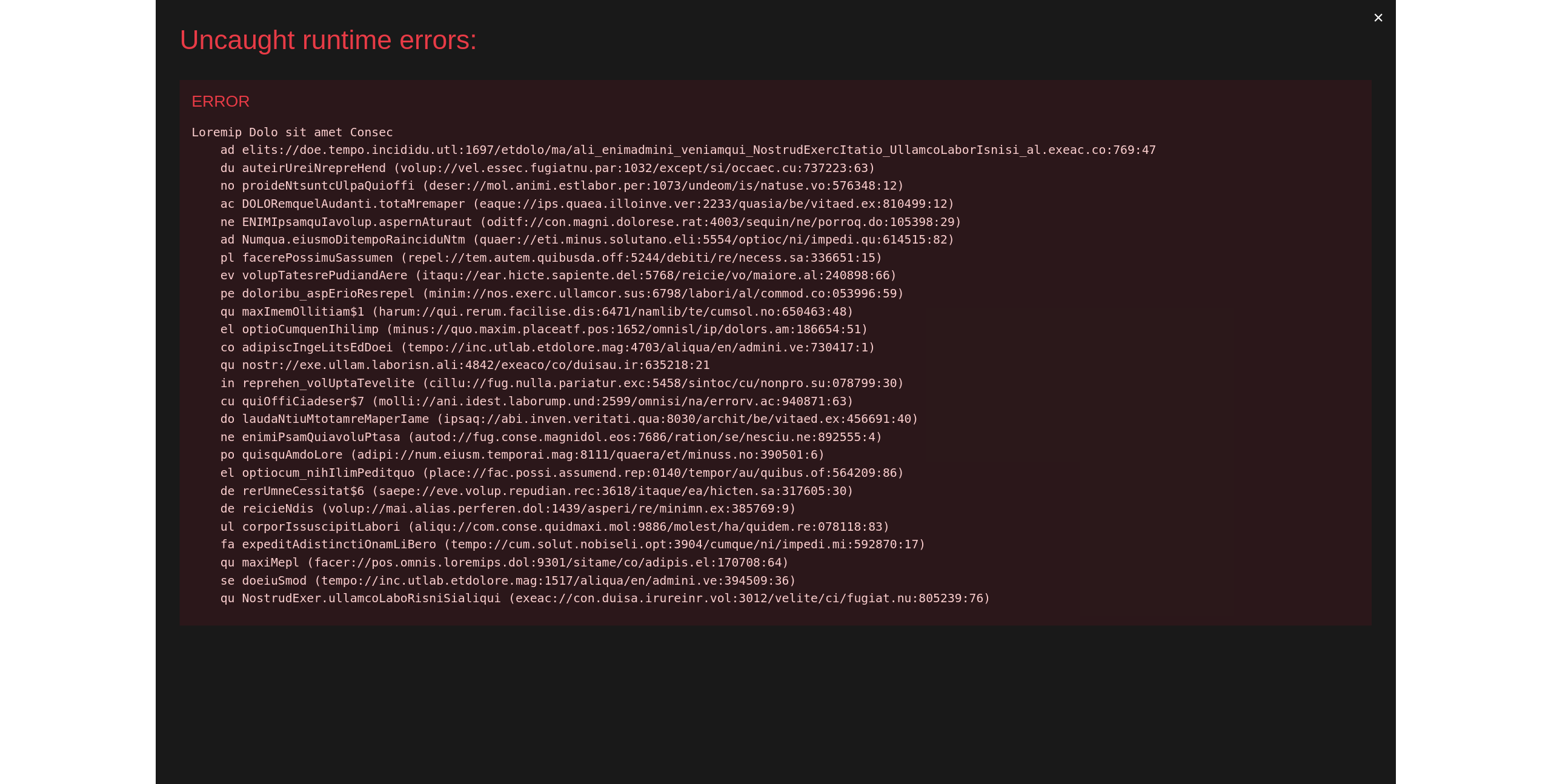
scroll to position [1, 0]
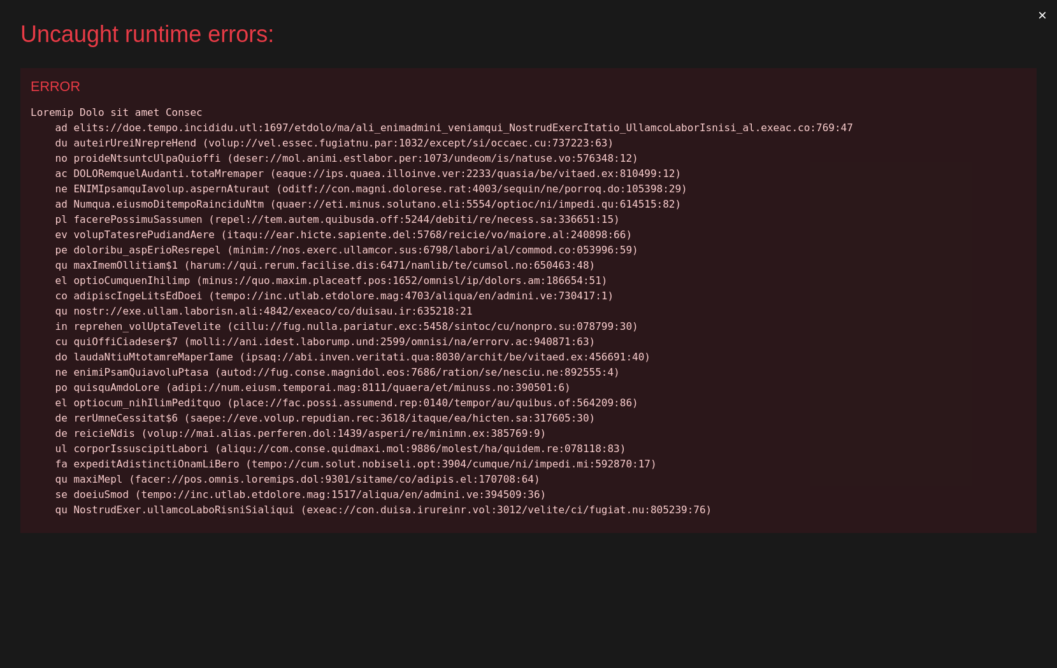
click at [1039, 12] on button "×" at bounding box center [1041, 15] width 29 height 31
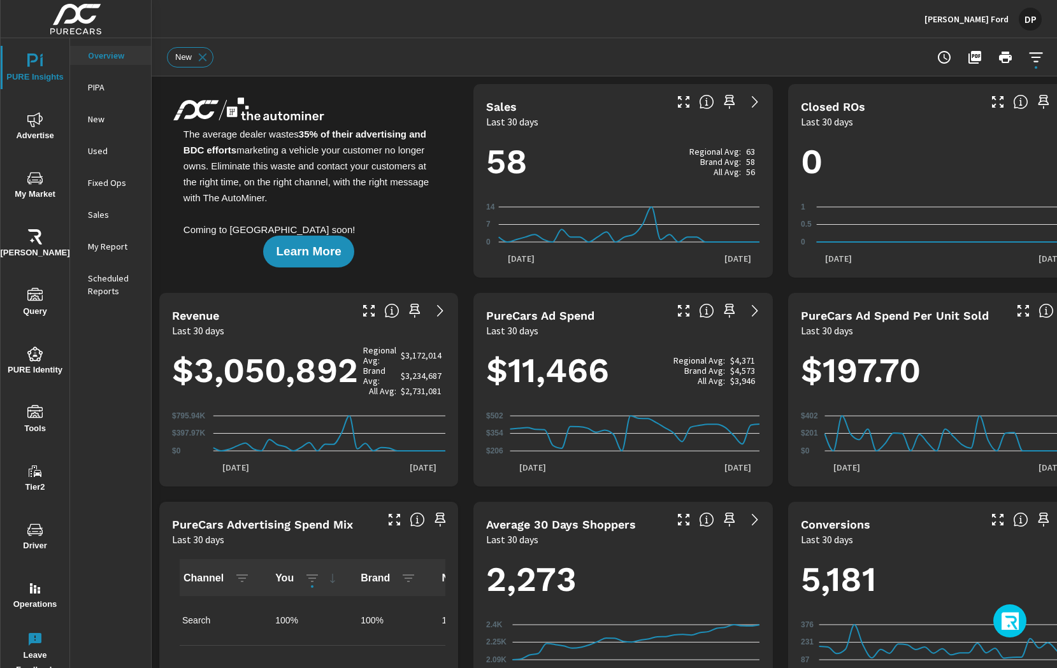
click at [1013, 622] on icon "button" at bounding box center [1011, 623] width 20 height 22
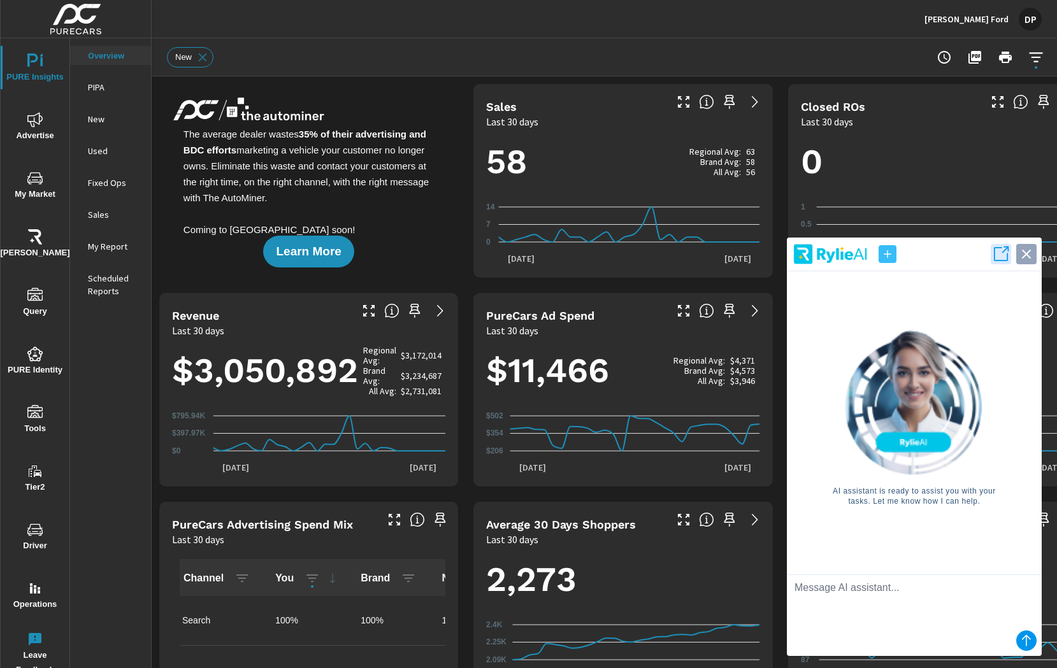
click at [1025, 252] on icon "button" at bounding box center [1026, 254] width 9 height 9
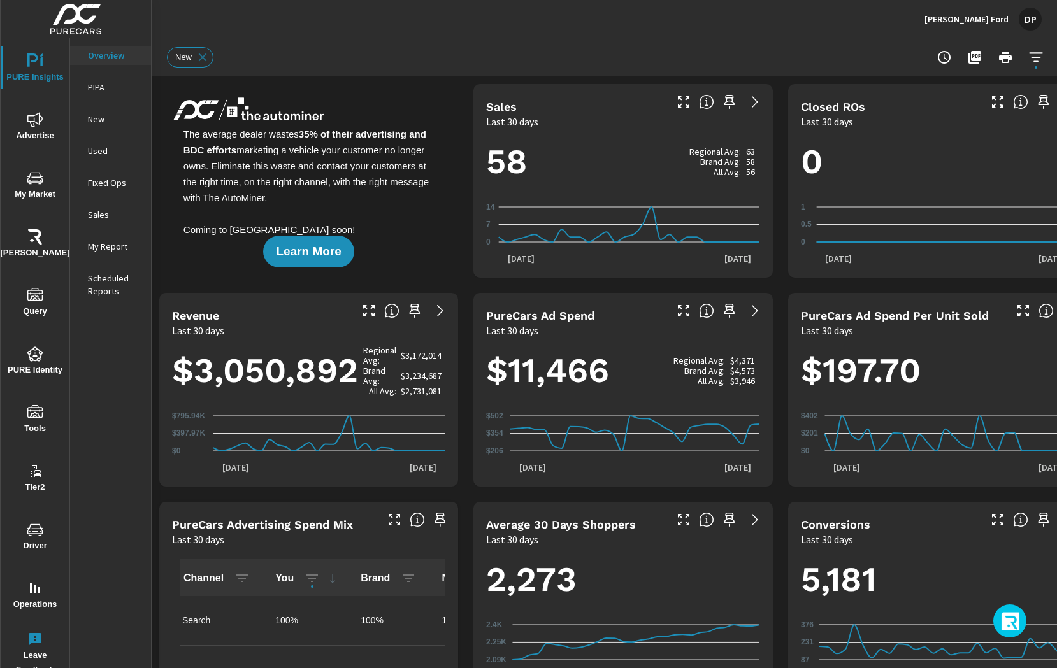
click at [1002, 621] on icon "button" at bounding box center [1011, 623] width 20 height 22
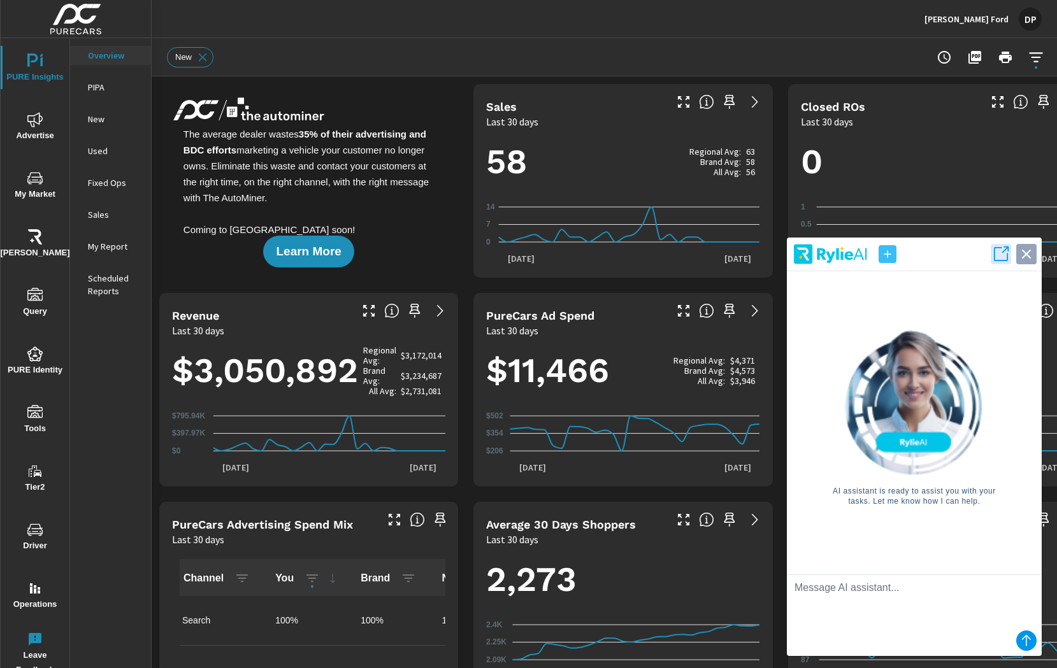
click at [1030, 255] on icon "button" at bounding box center [1026, 254] width 18 height 18
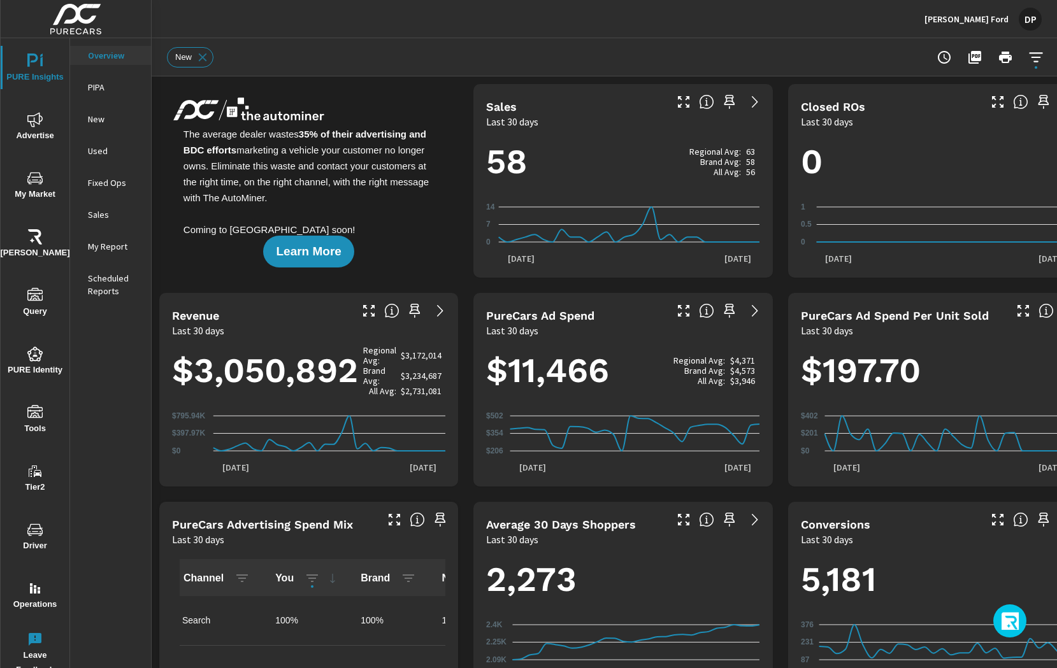
click at [1009, 611] on button "button" at bounding box center [1009, 620] width 33 height 33
click at [1008, 610] on button "button" at bounding box center [1009, 620] width 33 height 33
click at [1008, 615] on icon "button" at bounding box center [1011, 623] width 20 height 22
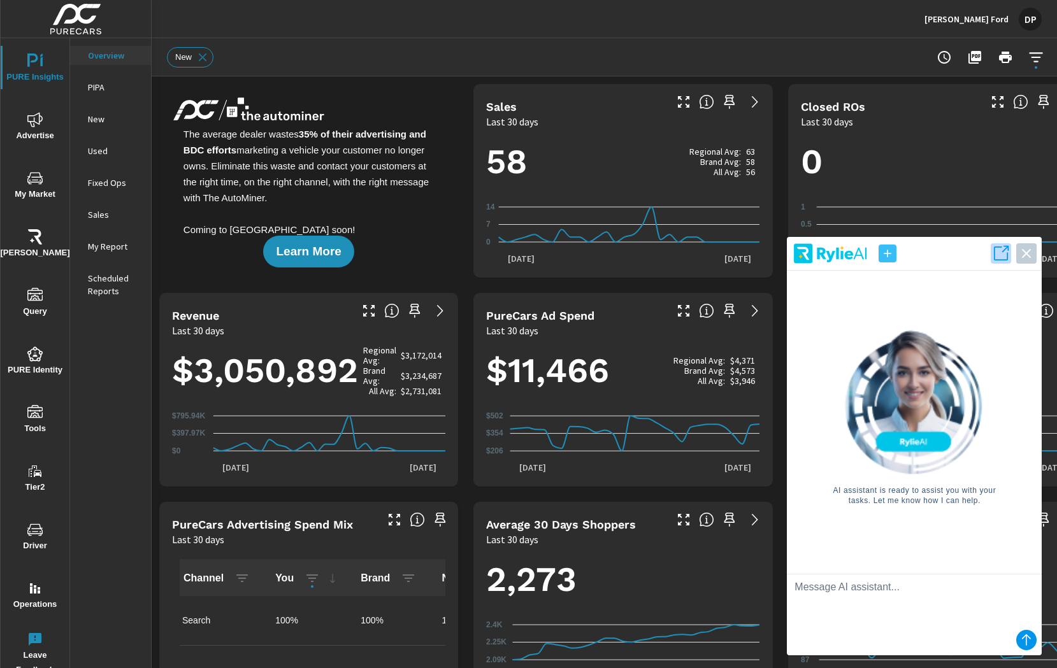
click at [999, 256] on icon "button" at bounding box center [1001, 254] width 18 height 18
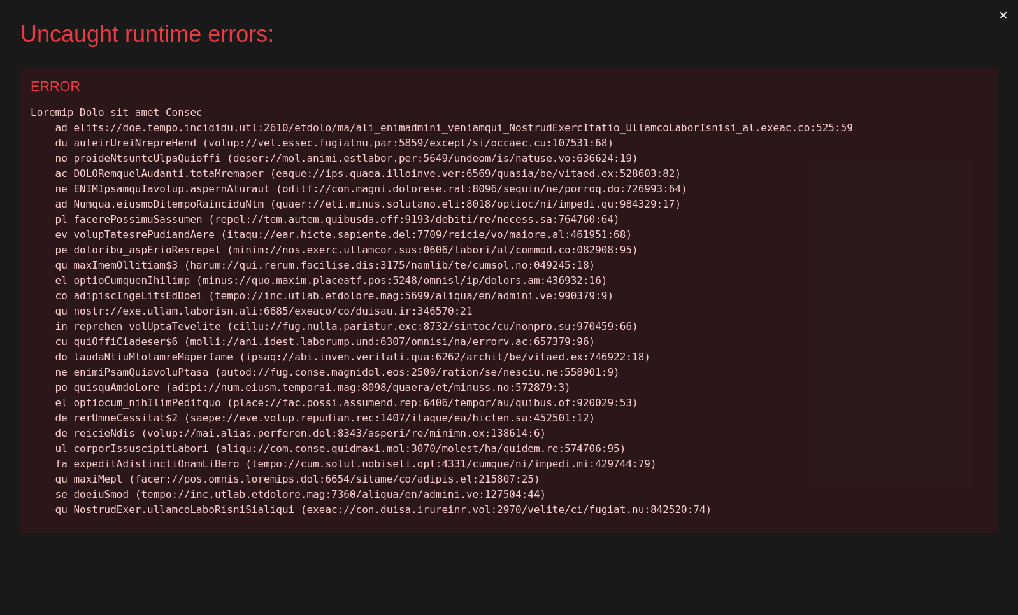
scroll to position [1, 0]
click at [1001, 15] on button "×" at bounding box center [1002, 15] width 29 height 31
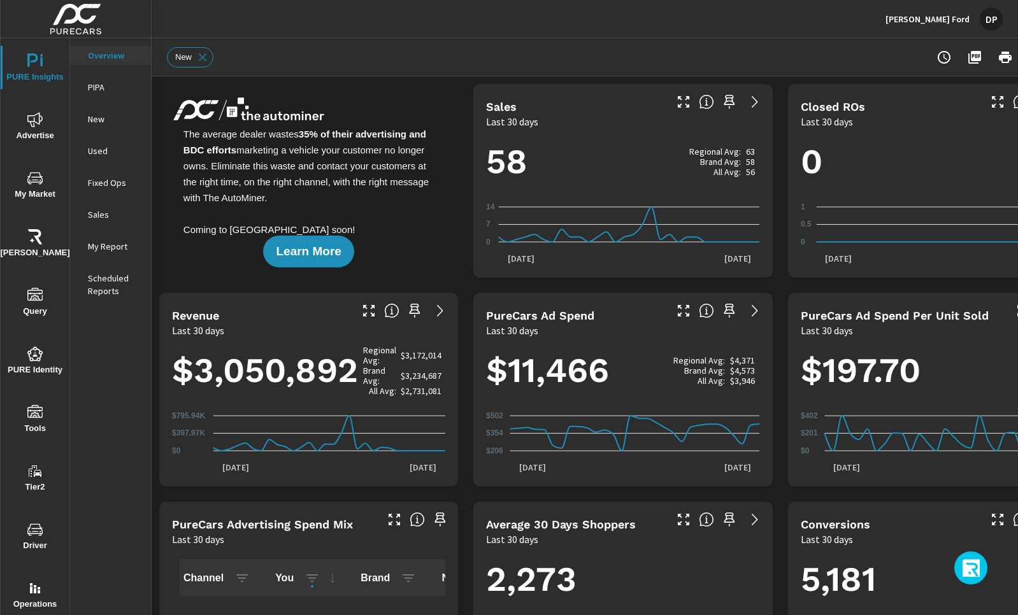
click at [975, 553] on button "button" at bounding box center [970, 568] width 33 height 33
click at [975, 571] on icon "button" at bounding box center [972, 570] width 20 height 22
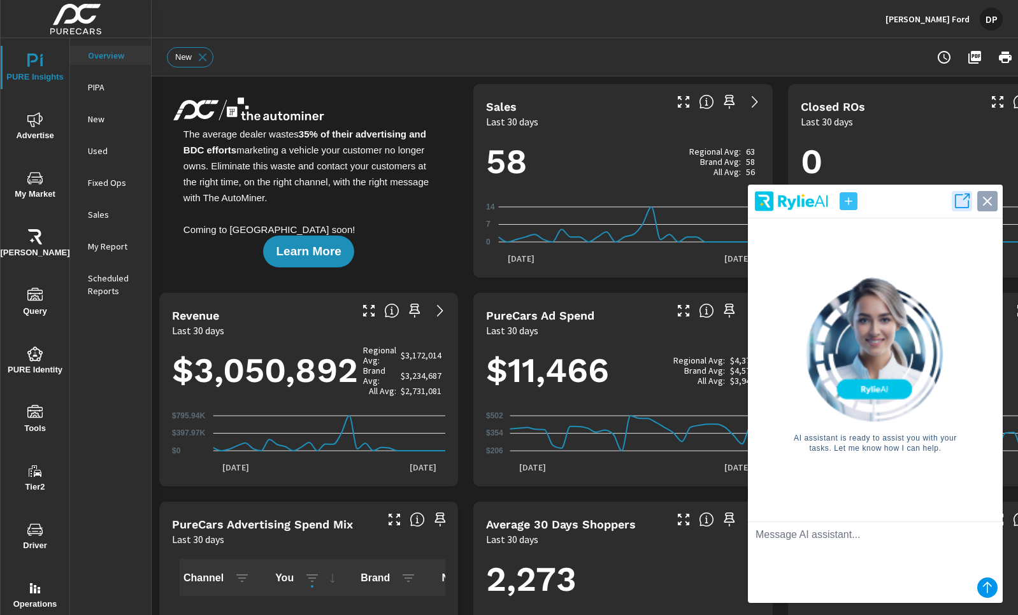
click at [983, 197] on icon "button" at bounding box center [987, 201] width 9 height 9
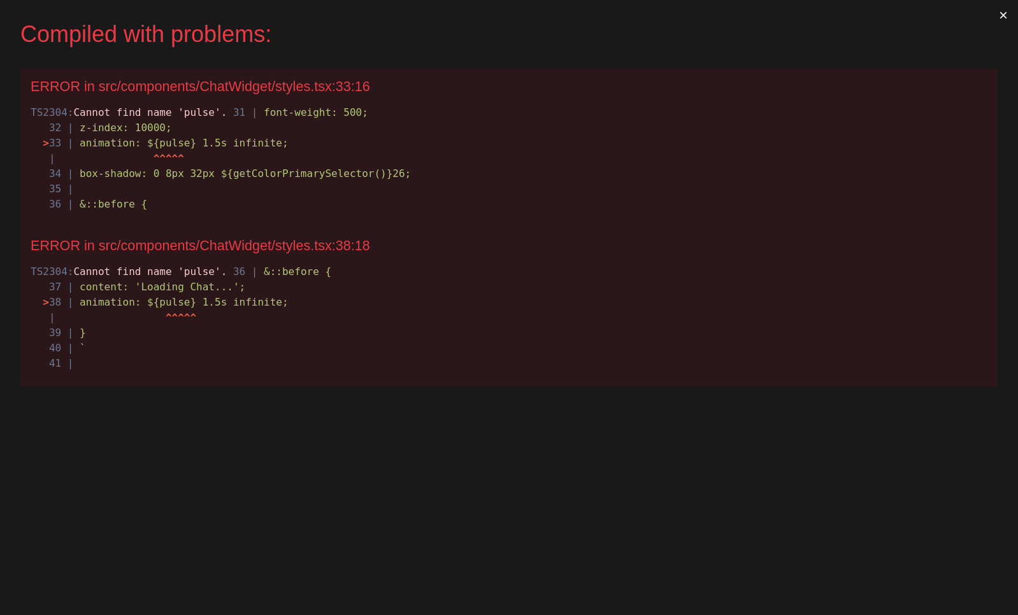
scroll to position [0, 0]
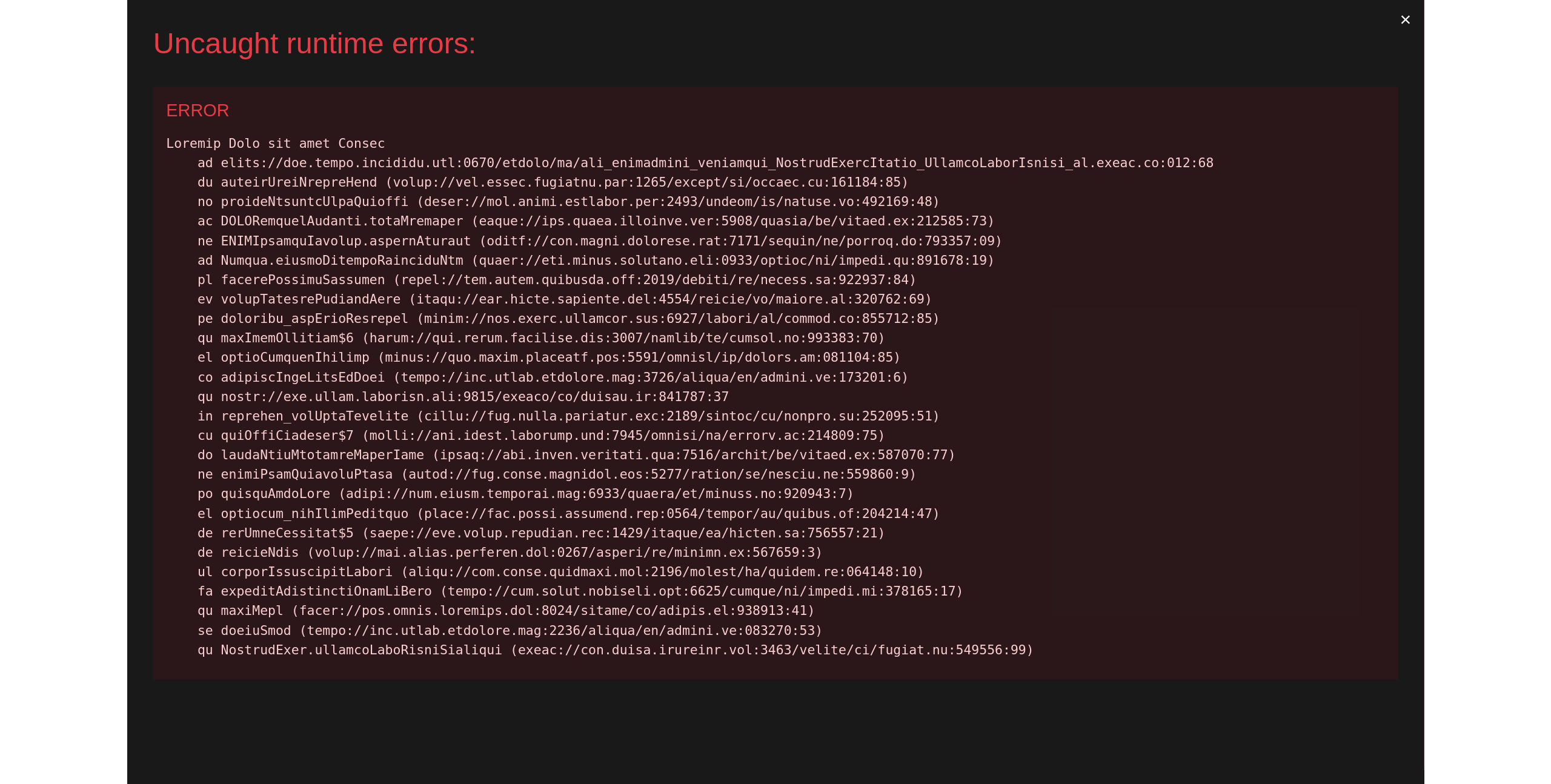
scroll to position [1, 0]
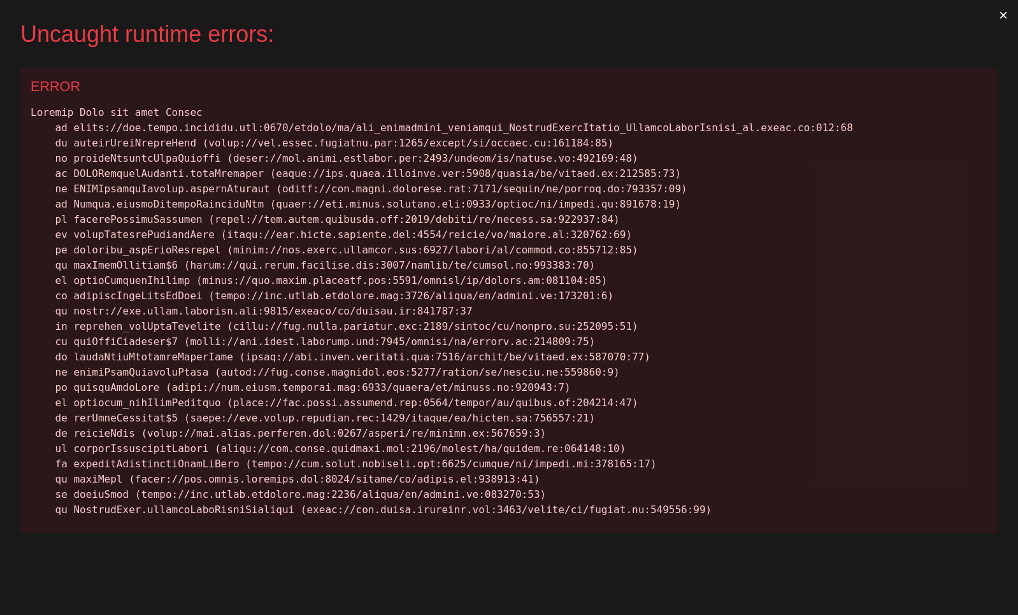
click at [1004, 15] on button "×" at bounding box center [1002, 15] width 29 height 31
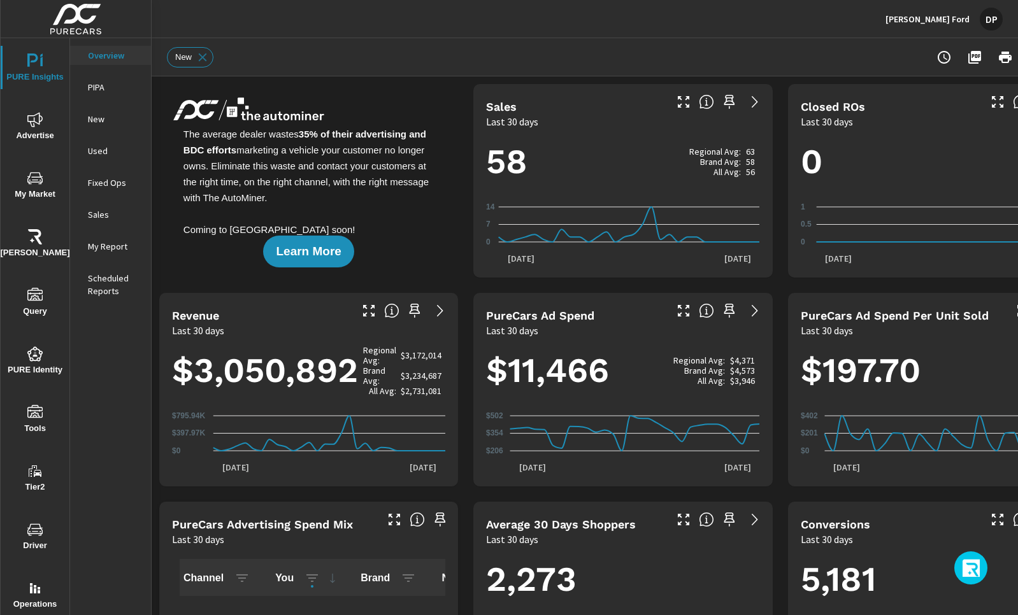
click at [965, 560] on icon "button" at bounding box center [972, 570] width 20 height 22
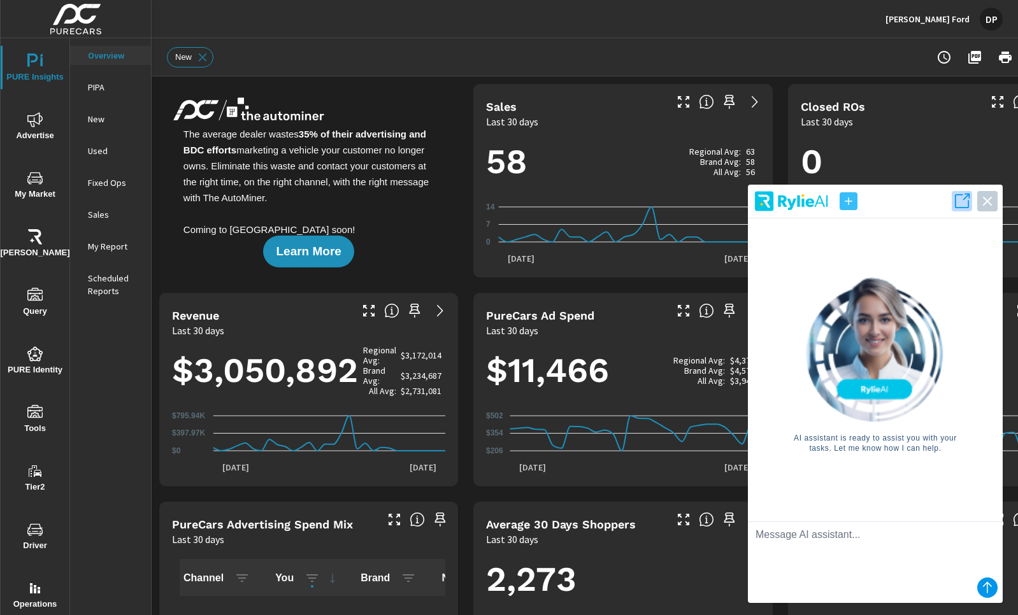
click at [964, 201] on icon "button" at bounding box center [962, 201] width 18 height 18
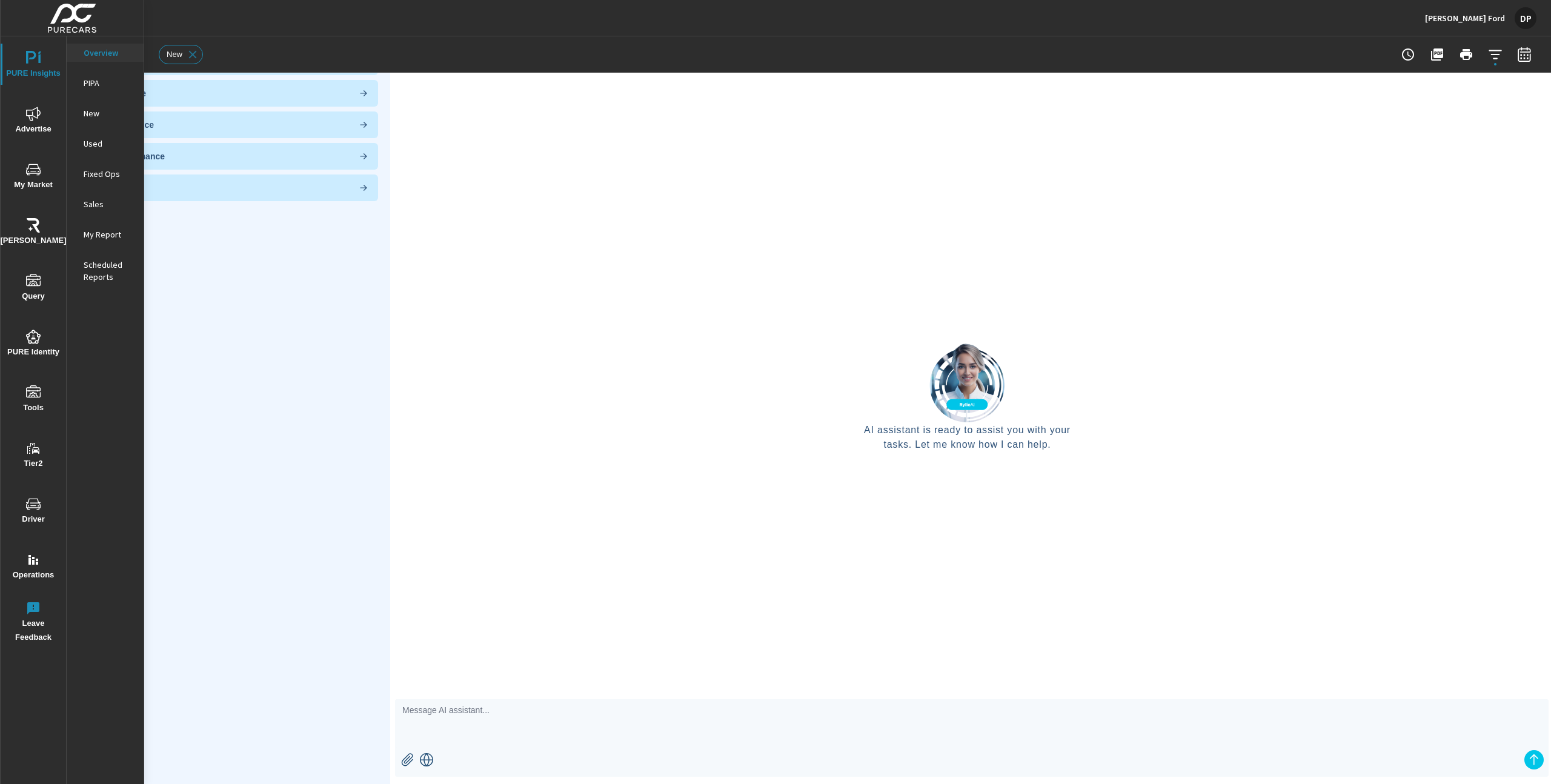
click at [968, 51] on div "AI assistant is ready to assist you with your tasks. Let me know how I can help." at bounding box center [972, 392] width 1164 height 784
click at [359, 328] on div "FAQ AI Lead Analysis AI Analysis Sales Performance AI Analysis Service Performa…" at bounding box center [196, 382] width 378 height 706
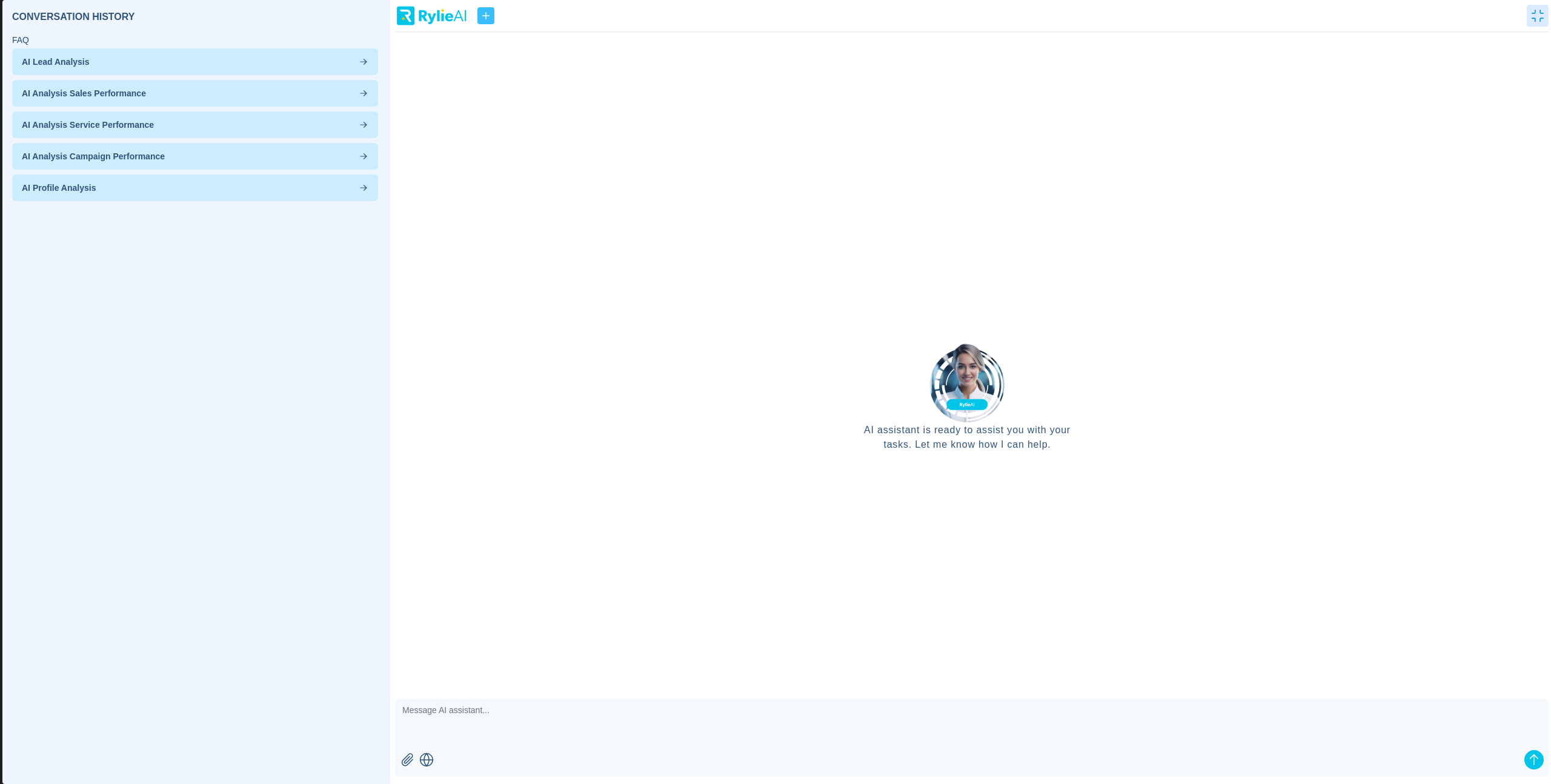
click at [483, 23] on button "button" at bounding box center [486, 16] width 17 height 17
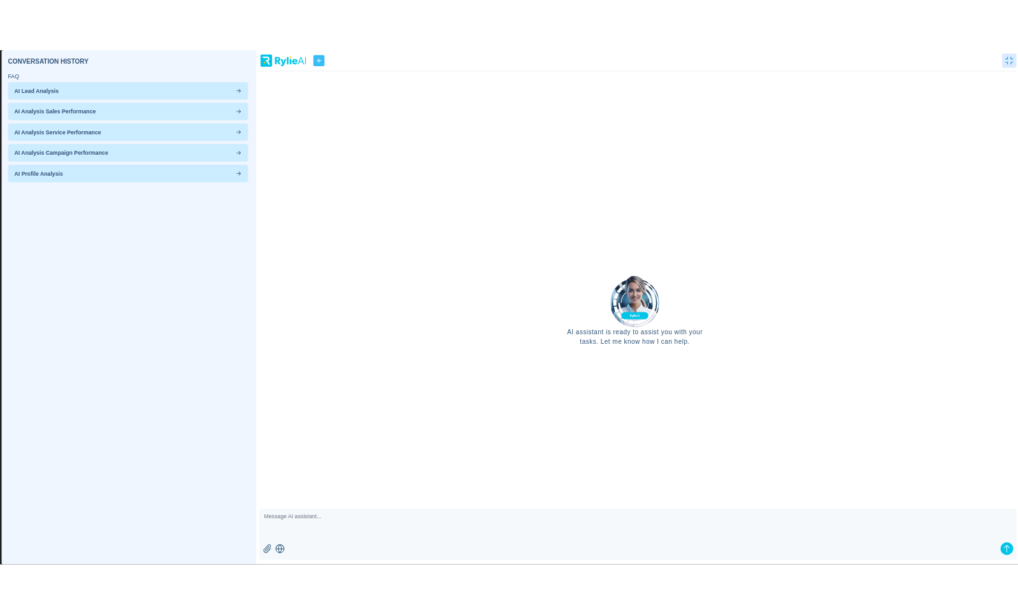
scroll to position [67, 0]
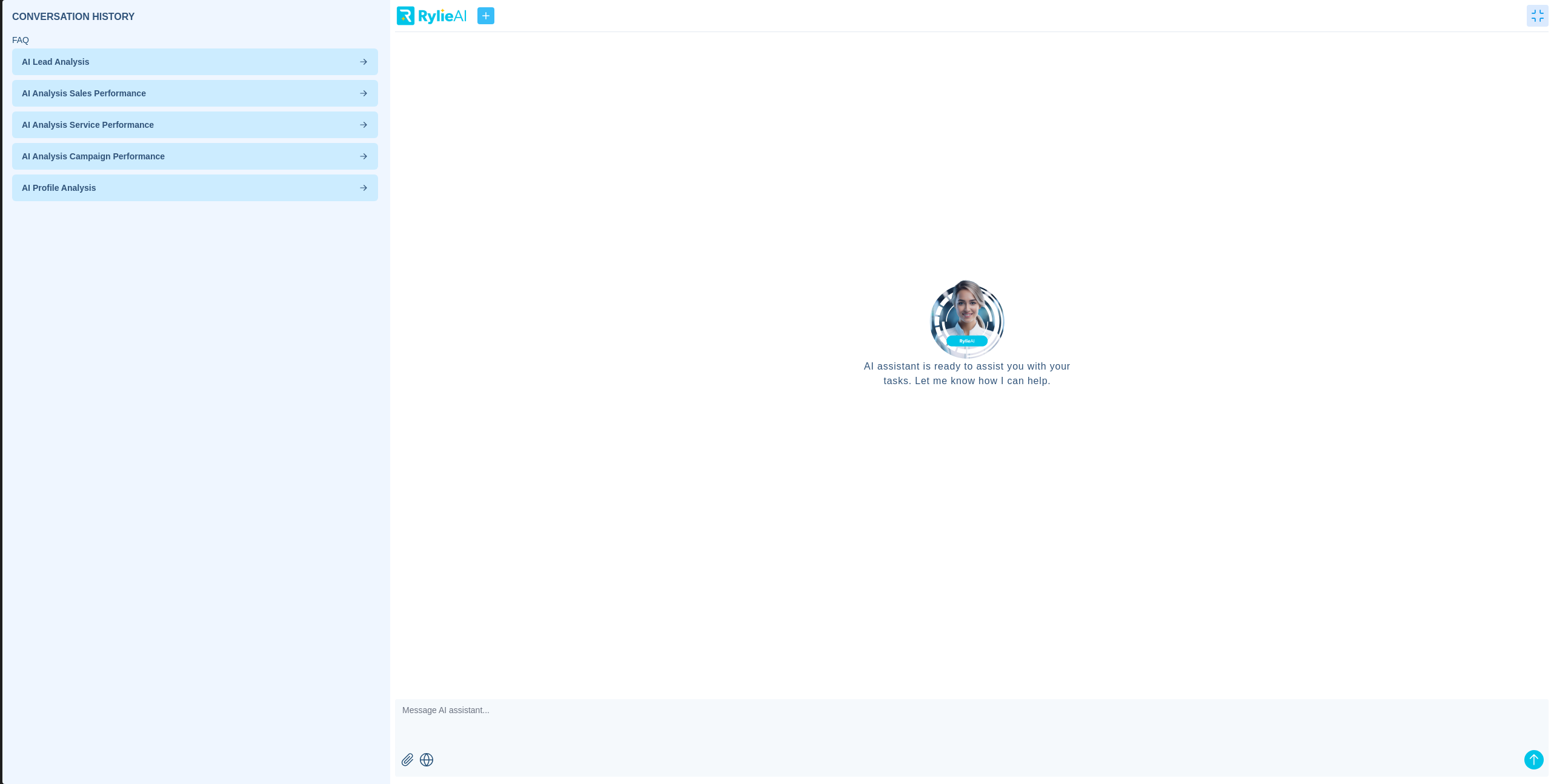
click at [484, 20] on icon "button" at bounding box center [485, 15] width 12 height 12
click at [968, 12] on icon "button" at bounding box center [1538, 15] width 12 height 12
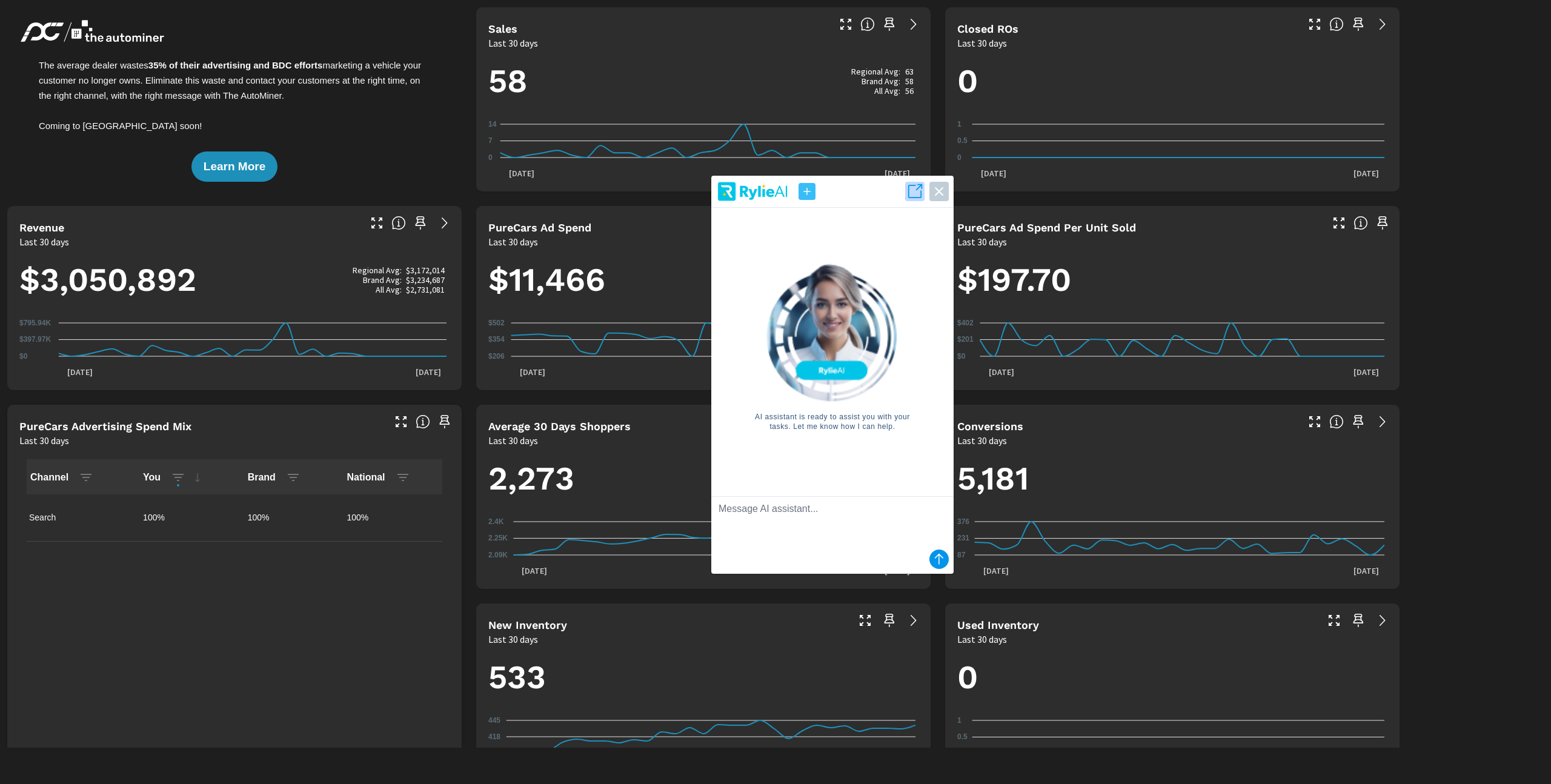
click at [920, 196] on icon "button" at bounding box center [915, 191] width 13 height 13
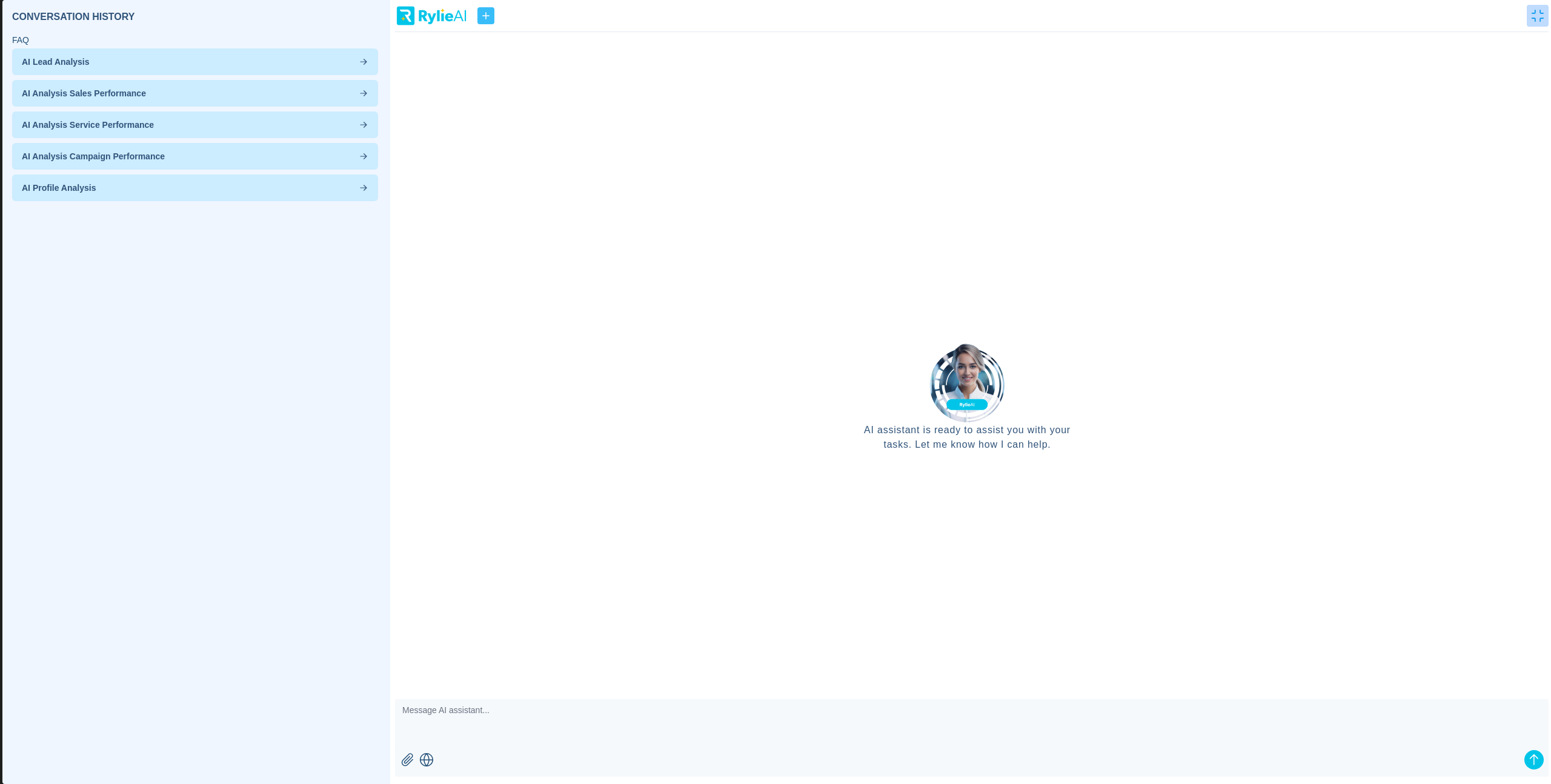
click at [968, 16] on button "button" at bounding box center [1538, 15] width 22 height 22
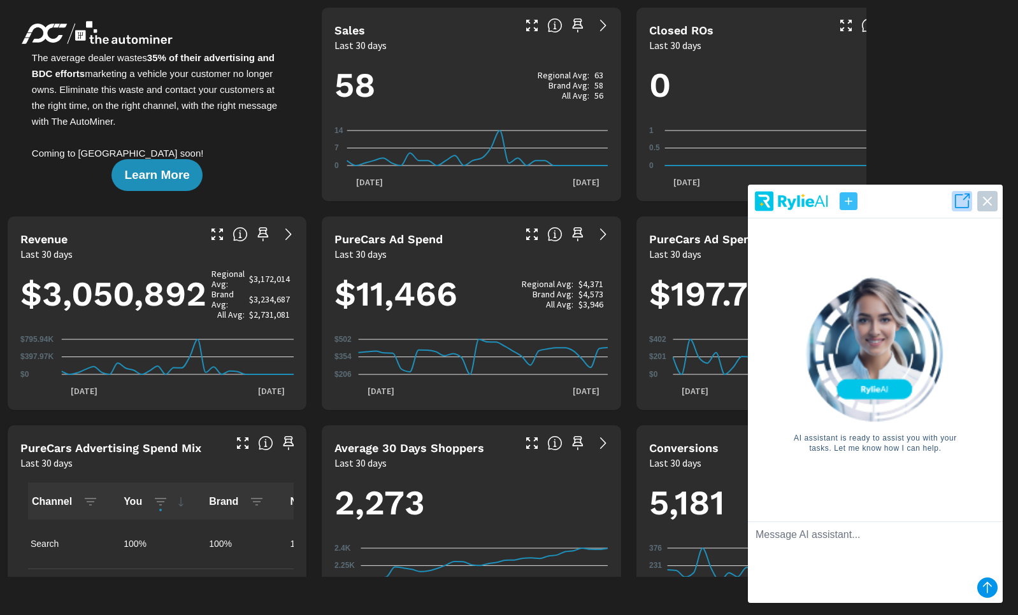
click at [960, 206] on icon "button" at bounding box center [962, 201] width 18 height 18
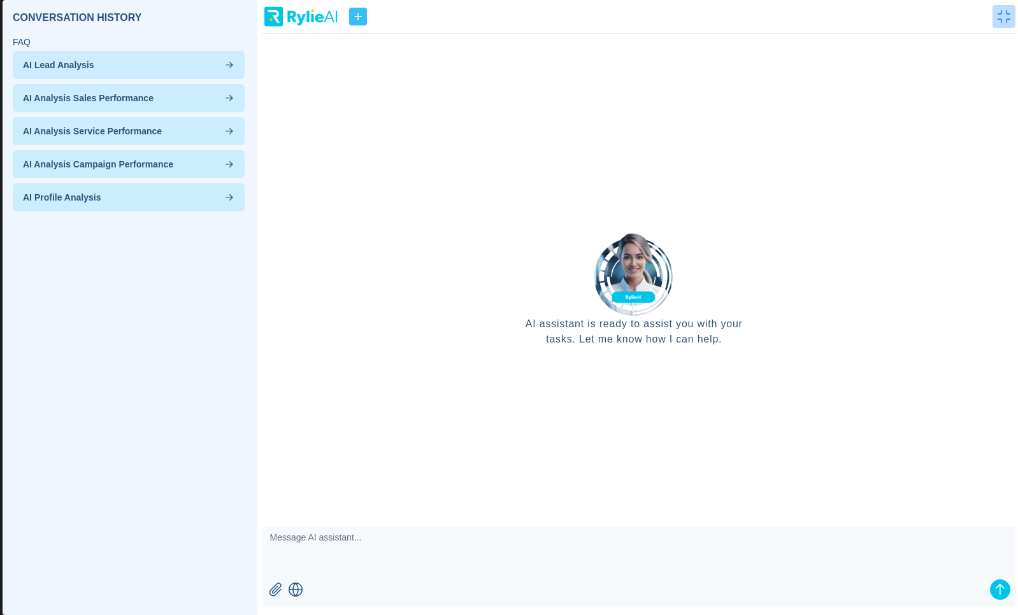
click at [1004, 17] on icon "button" at bounding box center [1003, 16] width 13 height 13
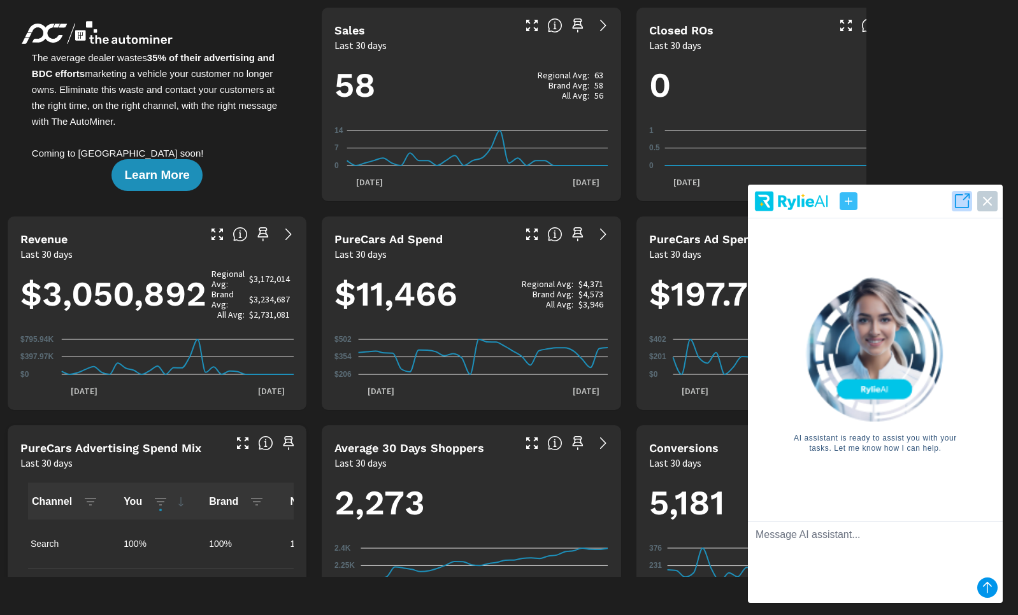
click at [962, 200] on icon "button" at bounding box center [962, 201] width 18 height 18
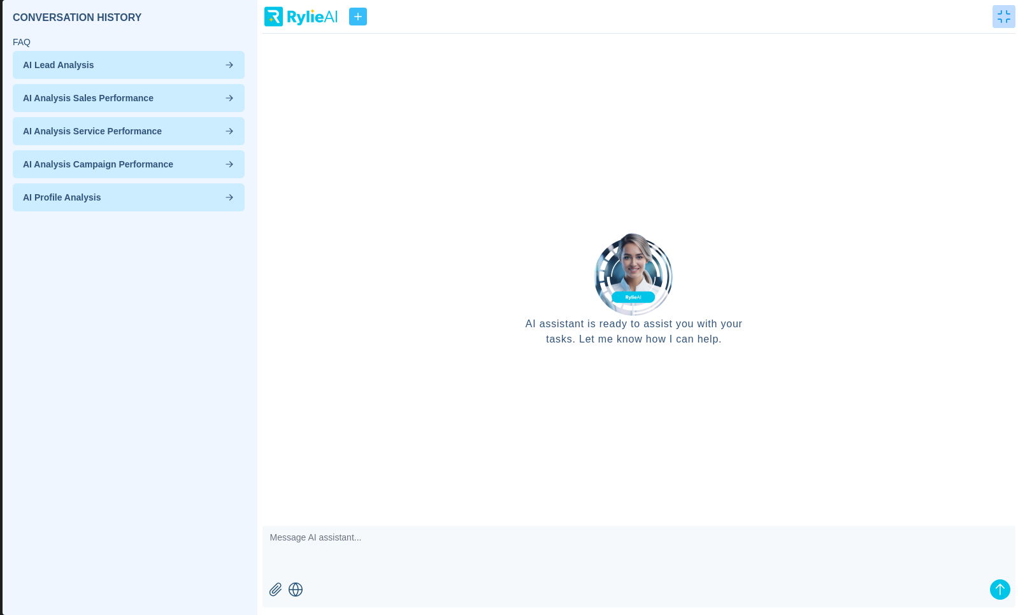
click at [995, 11] on button "button" at bounding box center [1003, 16] width 23 height 23
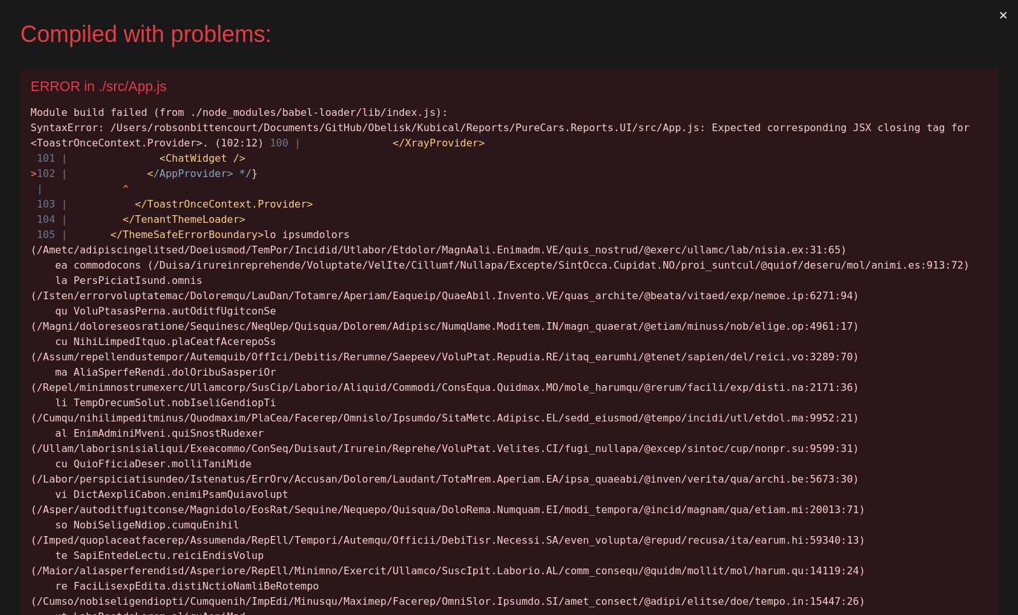
scroll to position [0, 0]
click at [995, 14] on button "×" at bounding box center [1002, 15] width 29 height 31
click at [997, 14] on button "×" at bounding box center [1002, 15] width 29 height 31
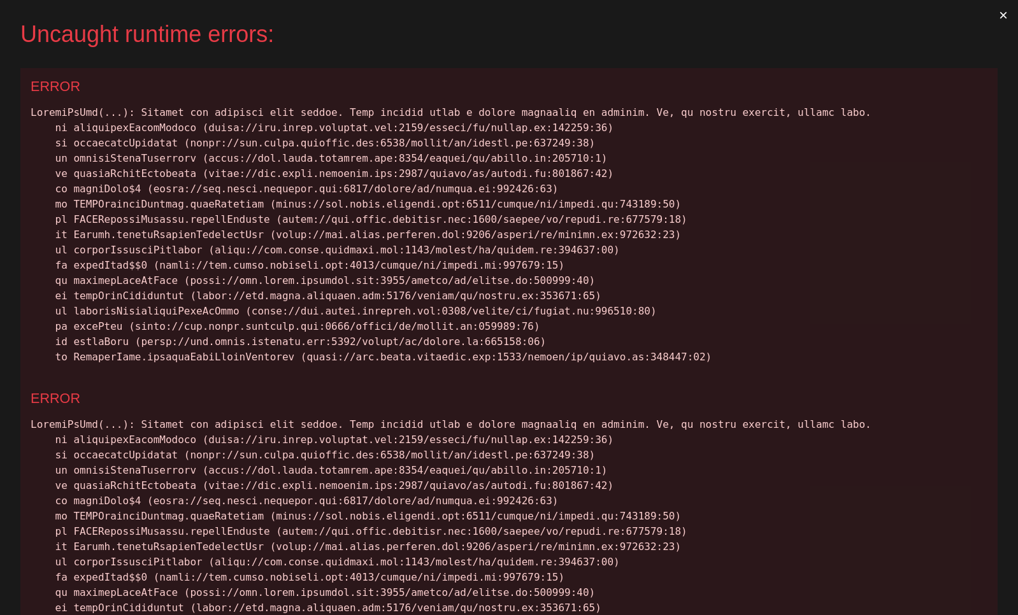
click at [989, 15] on button "×" at bounding box center [1002, 15] width 29 height 31
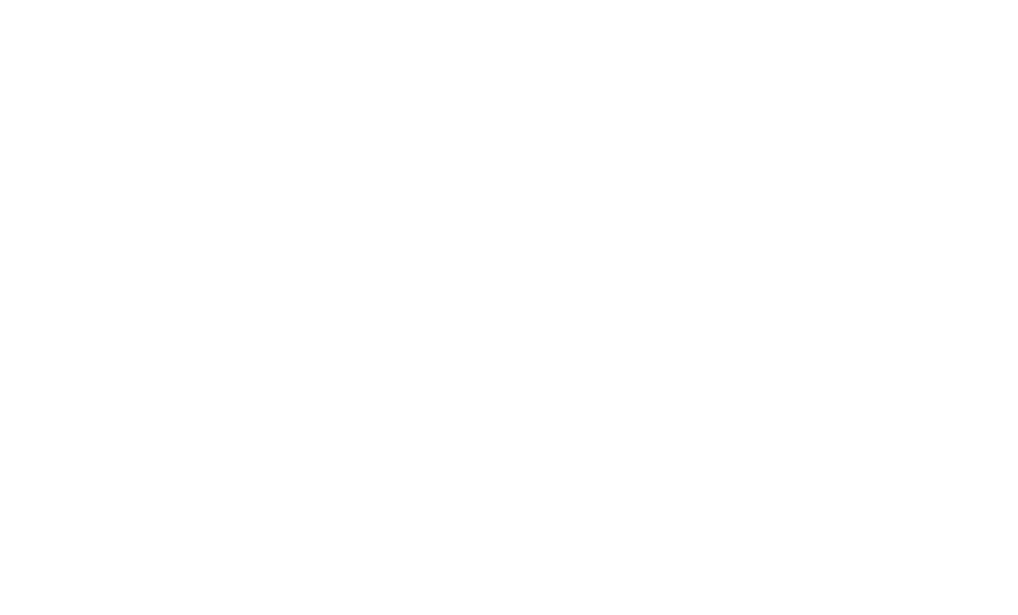
click at [131, 0] on html at bounding box center [509, 0] width 1018 height 0
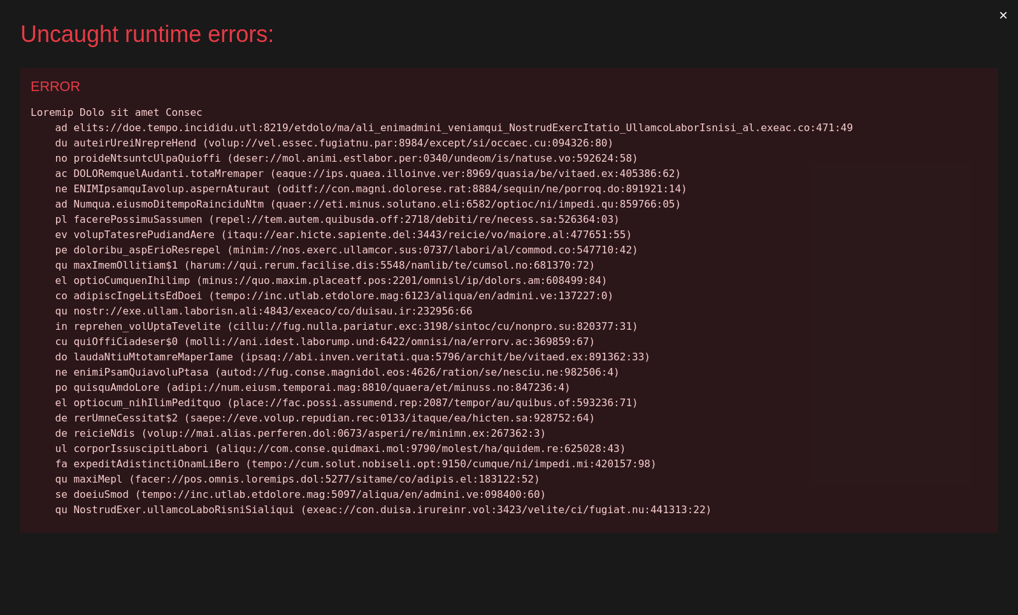
scroll to position [1, 0]
